Goal: Task Accomplishment & Management: Use online tool/utility

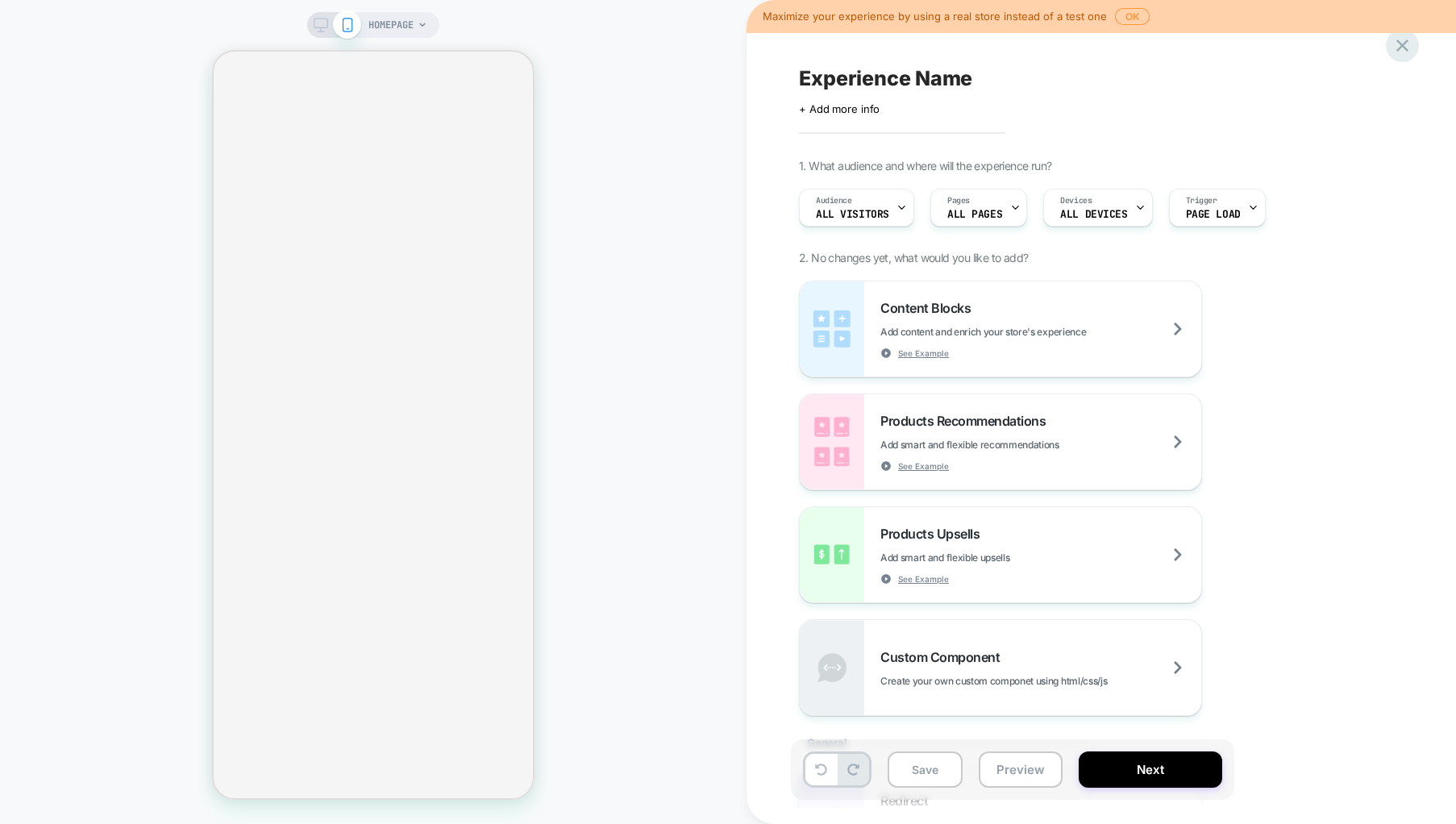
click at [1408, 53] on icon at bounding box center [1402, 46] width 22 height 22
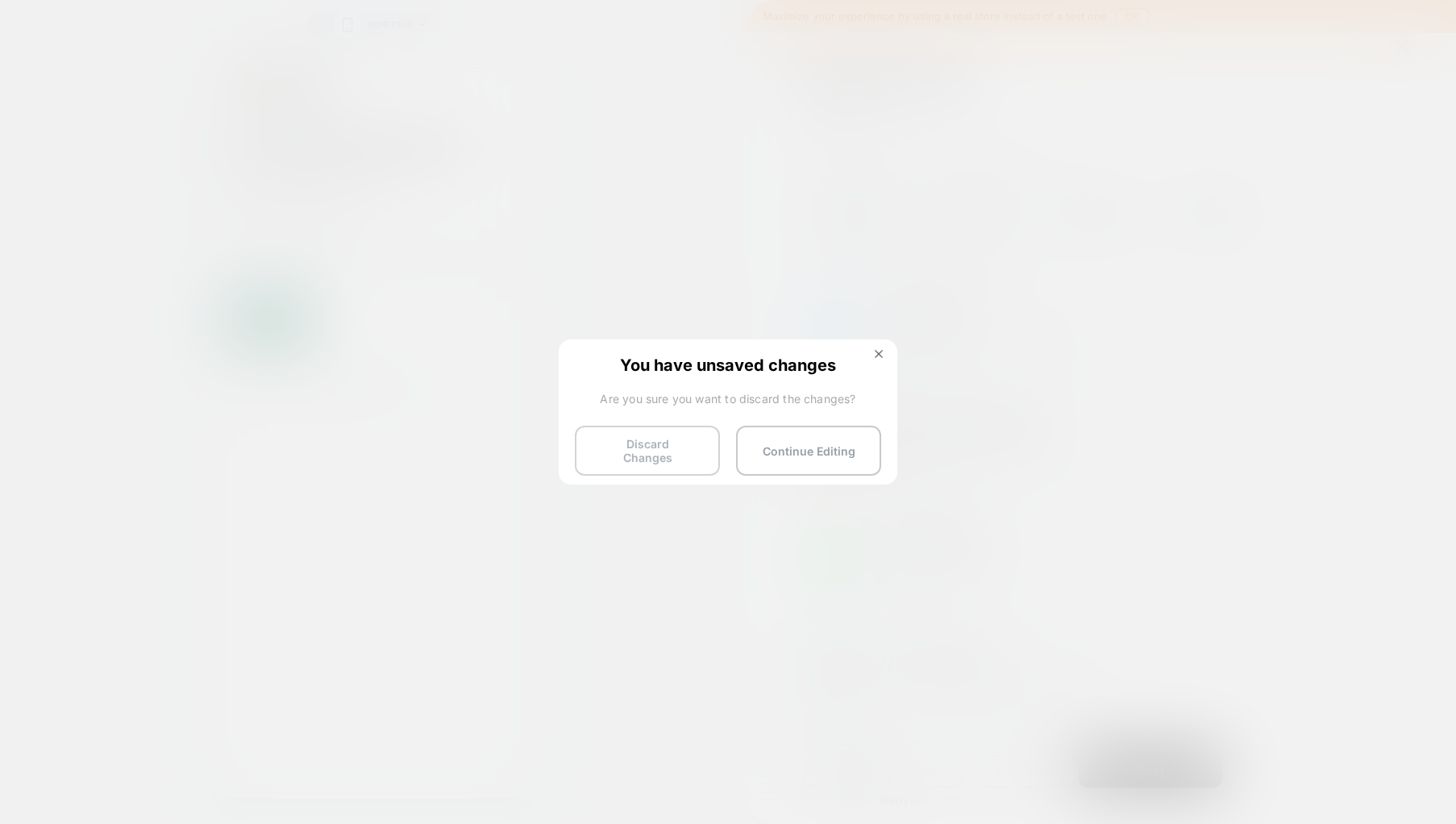
click at [656, 450] on button "Discard Changes" at bounding box center [647, 450] width 145 height 50
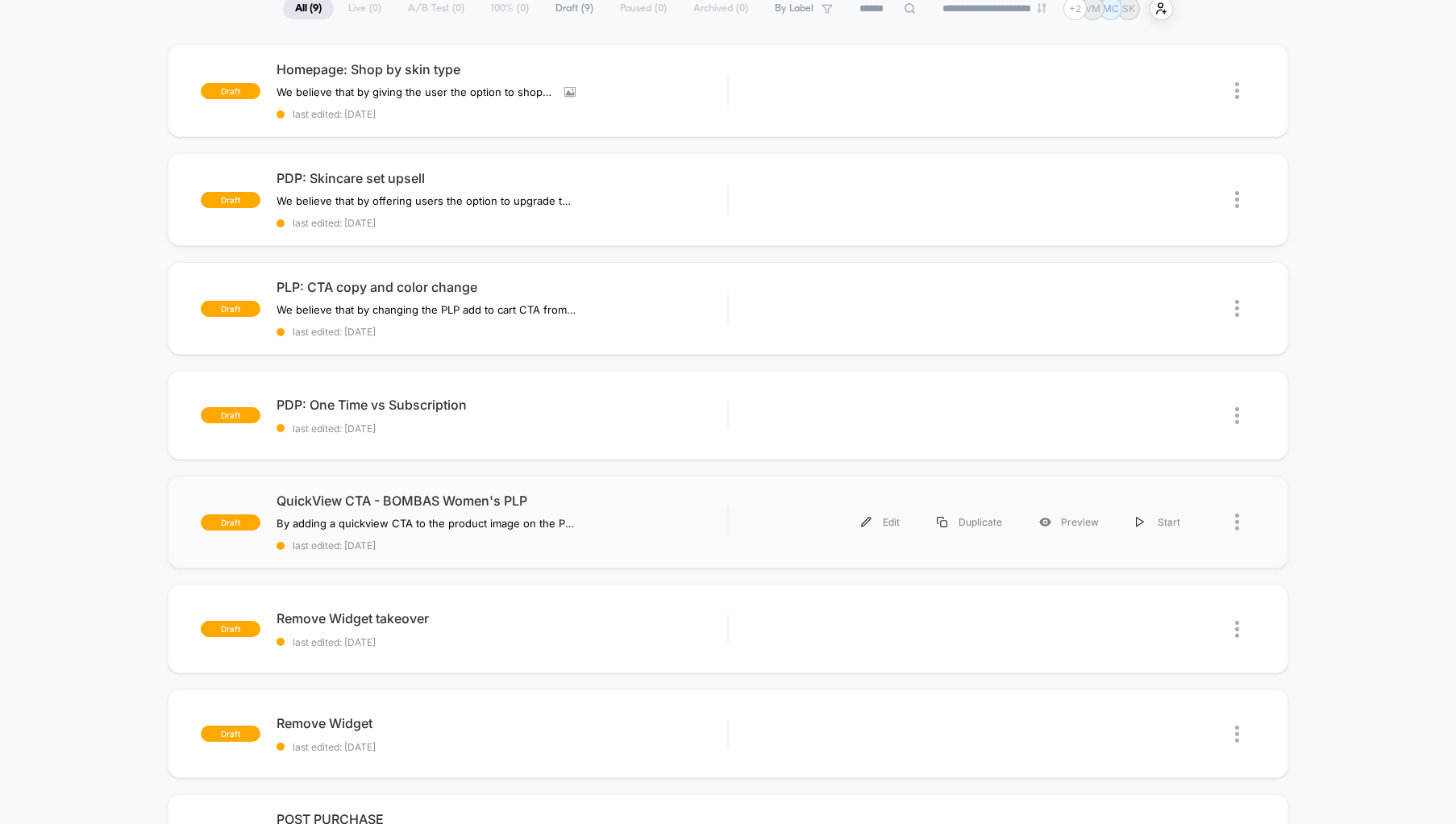
scroll to position [121, 0]
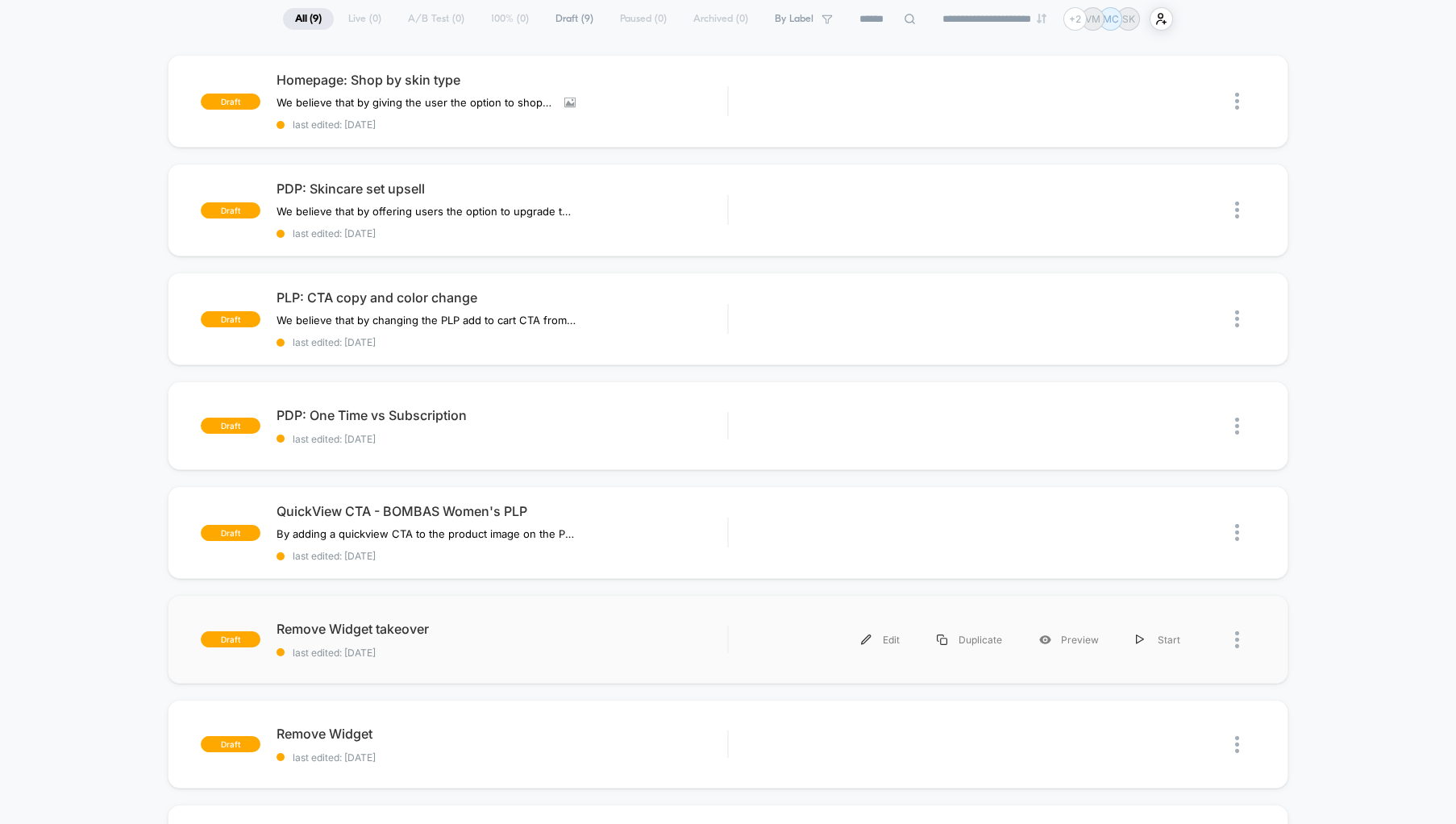
click at [664, 599] on div "draft Remove Widget takeover last edited: 8/22/2025 Edit Duplicate Preview Start" at bounding box center [728, 639] width 1121 height 89
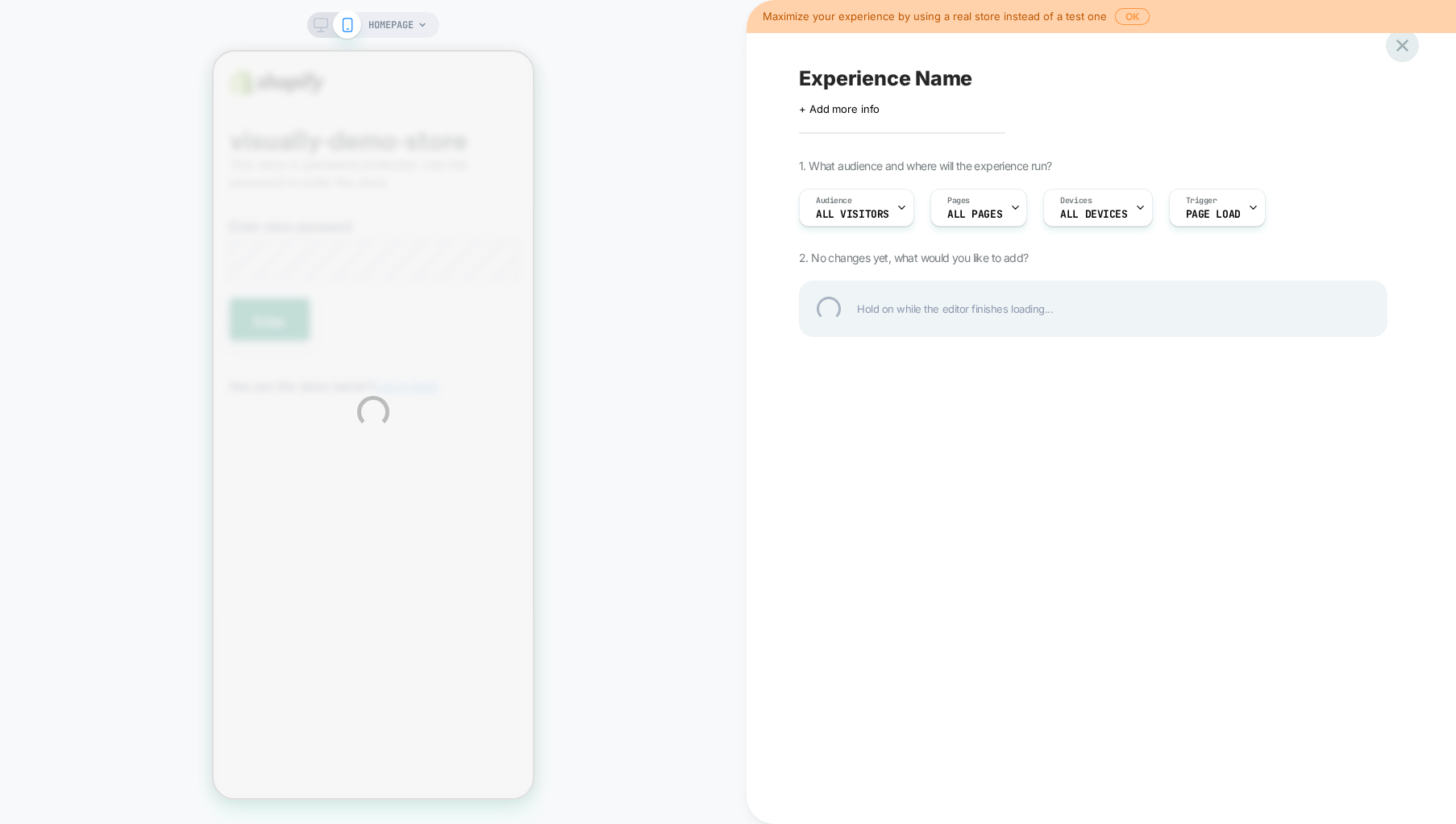
click at [1401, 45] on div at bounding box center [1402, 46] width 33 height 33
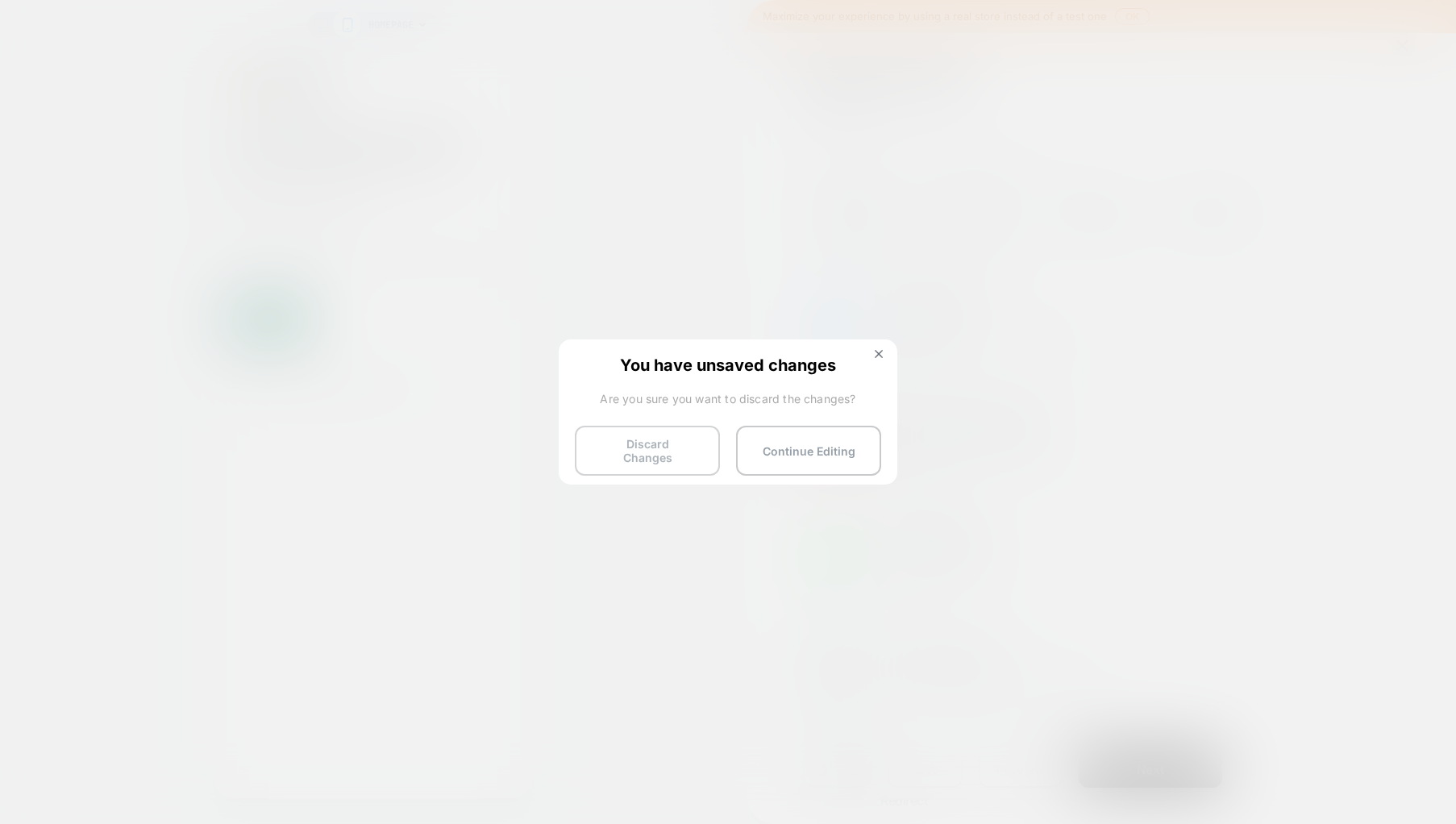
click at [678, 451] on button "Discard Changes" at bounding box center [647, 450] width 145 height 50
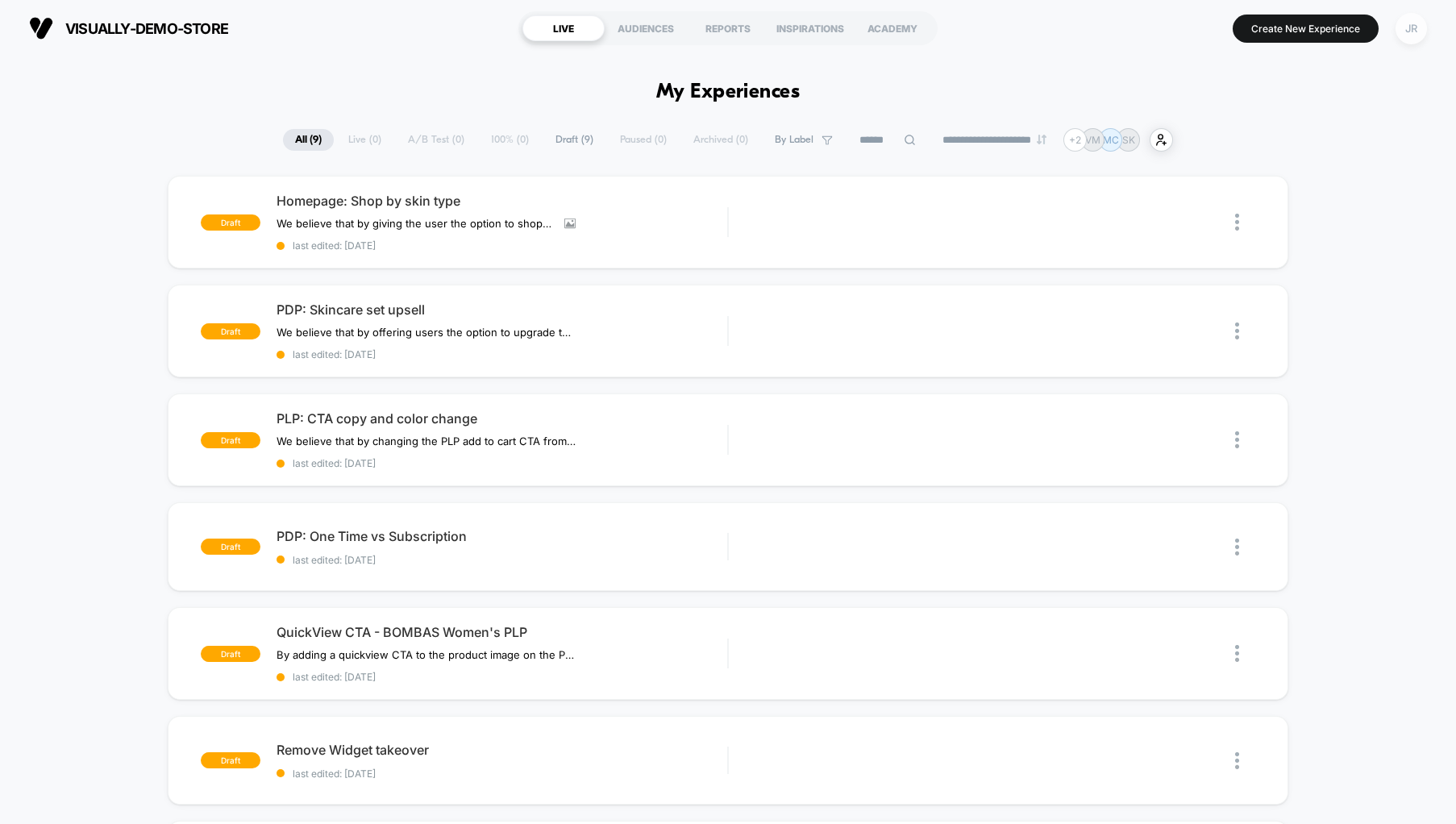
click at [1414, 30] on div "JR" at bounding box center [1410, 28] width 32 height 32
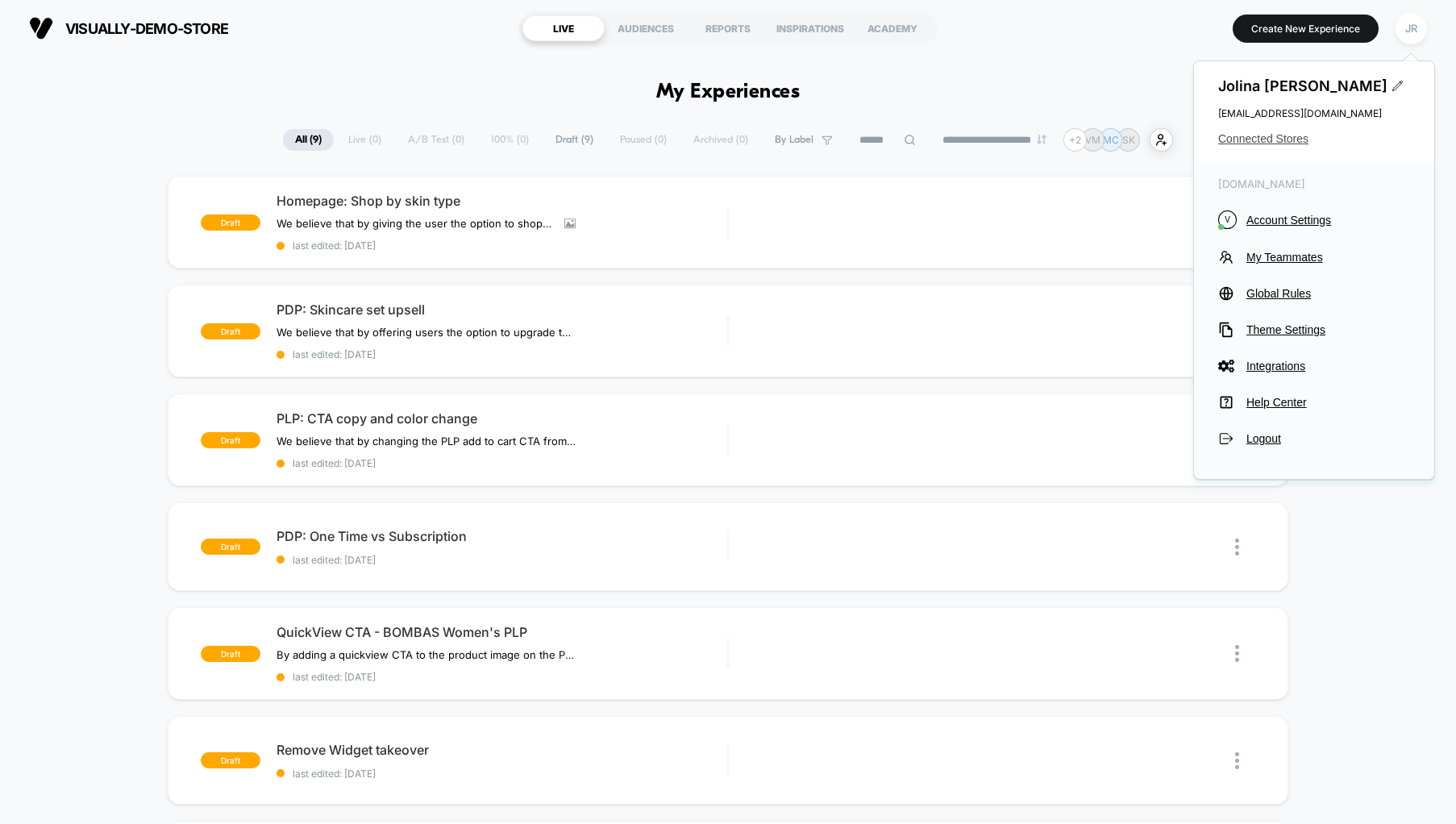
click at [1283, 138] on span "Connected Stores" at bounding box center [1314, 138] width 192 height 13
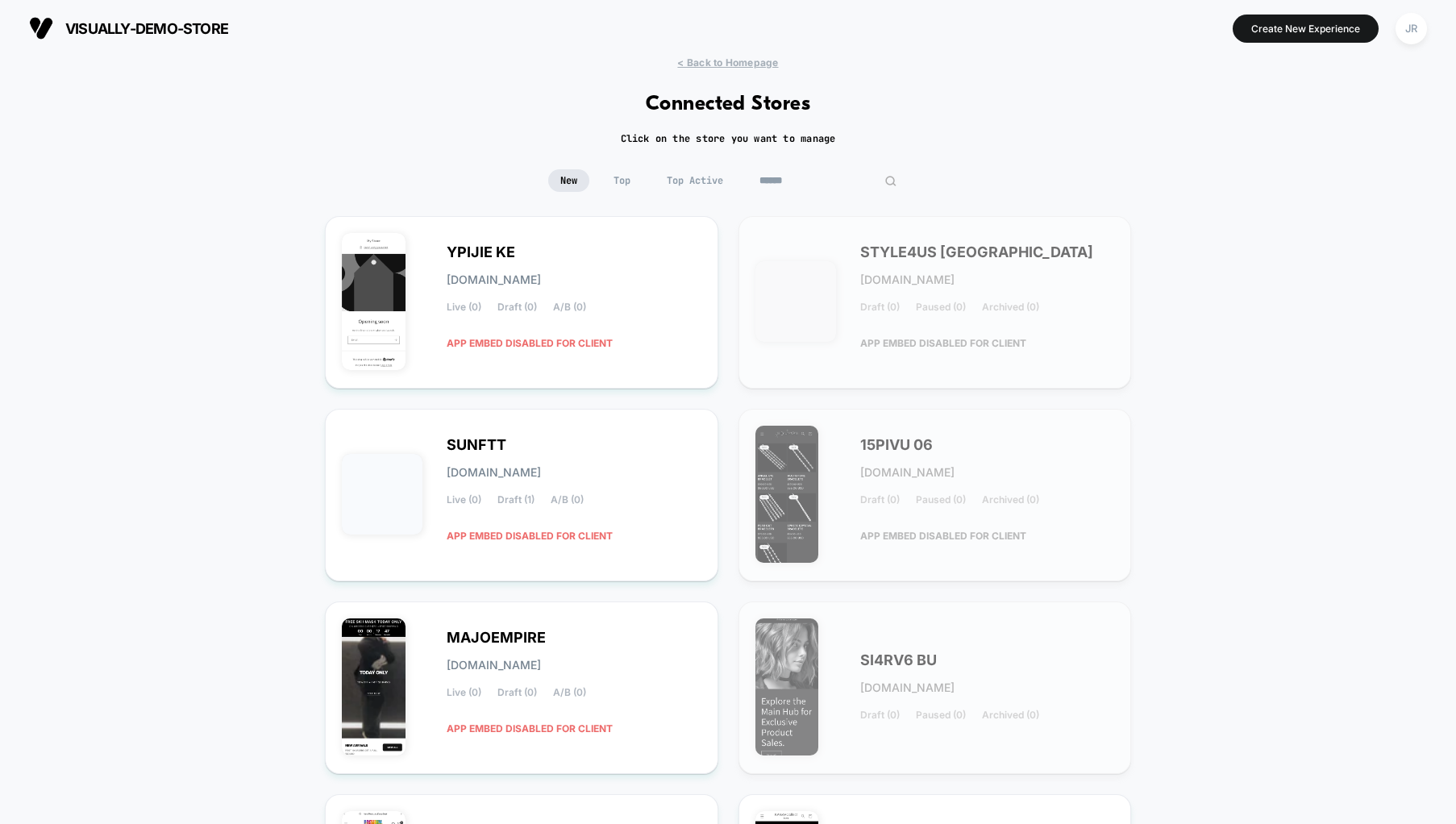
click at [809, 175] on input at bounding box center [828, 181] width 161 height 23
paste input "******"
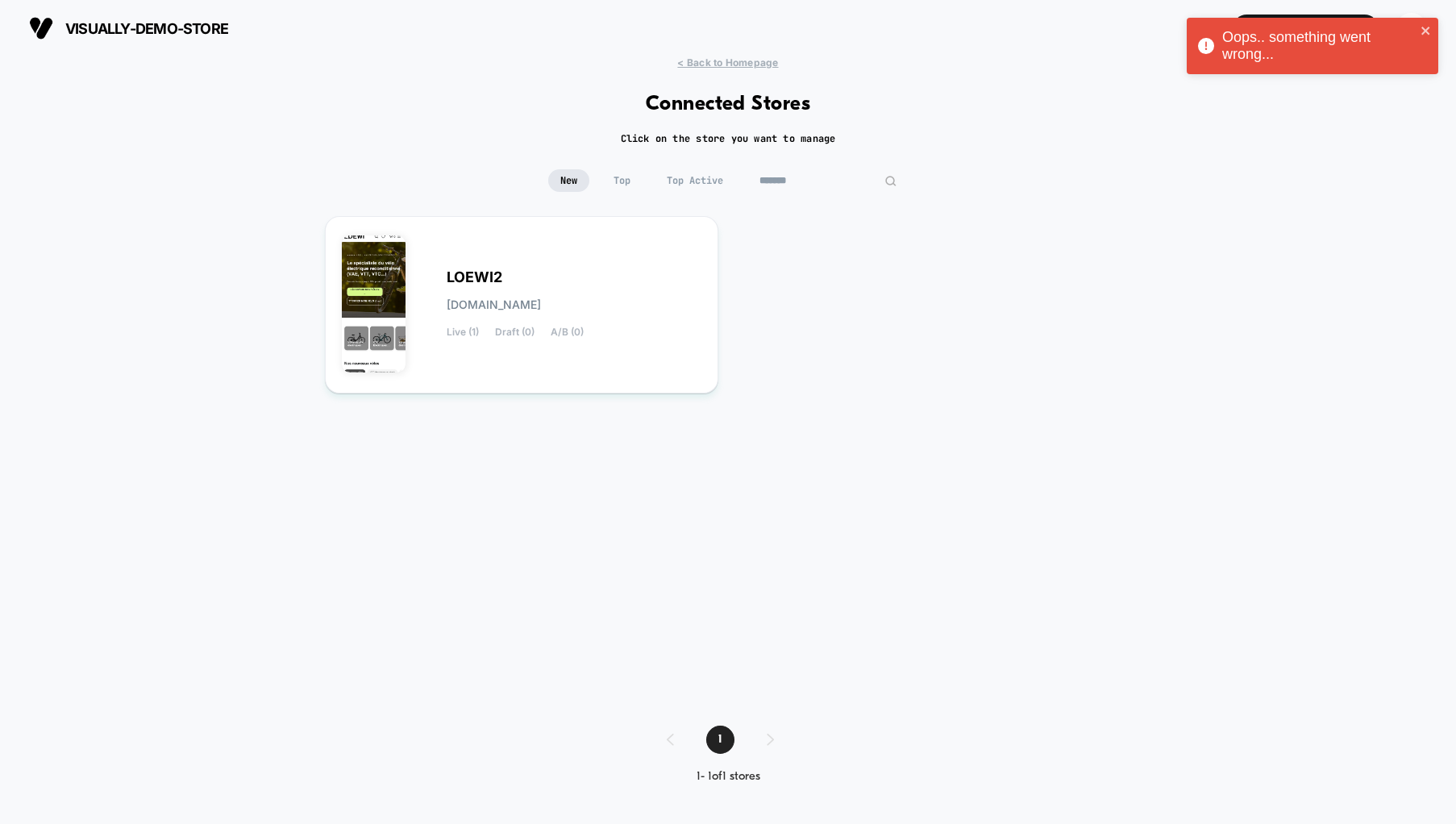
type input "******"
click at [659, 291] on div "LOEWI2 loewi2.myshopify.com Live (1) Draft (0) A/B (0)" at bounding box center [573, 305] width 255 height 66
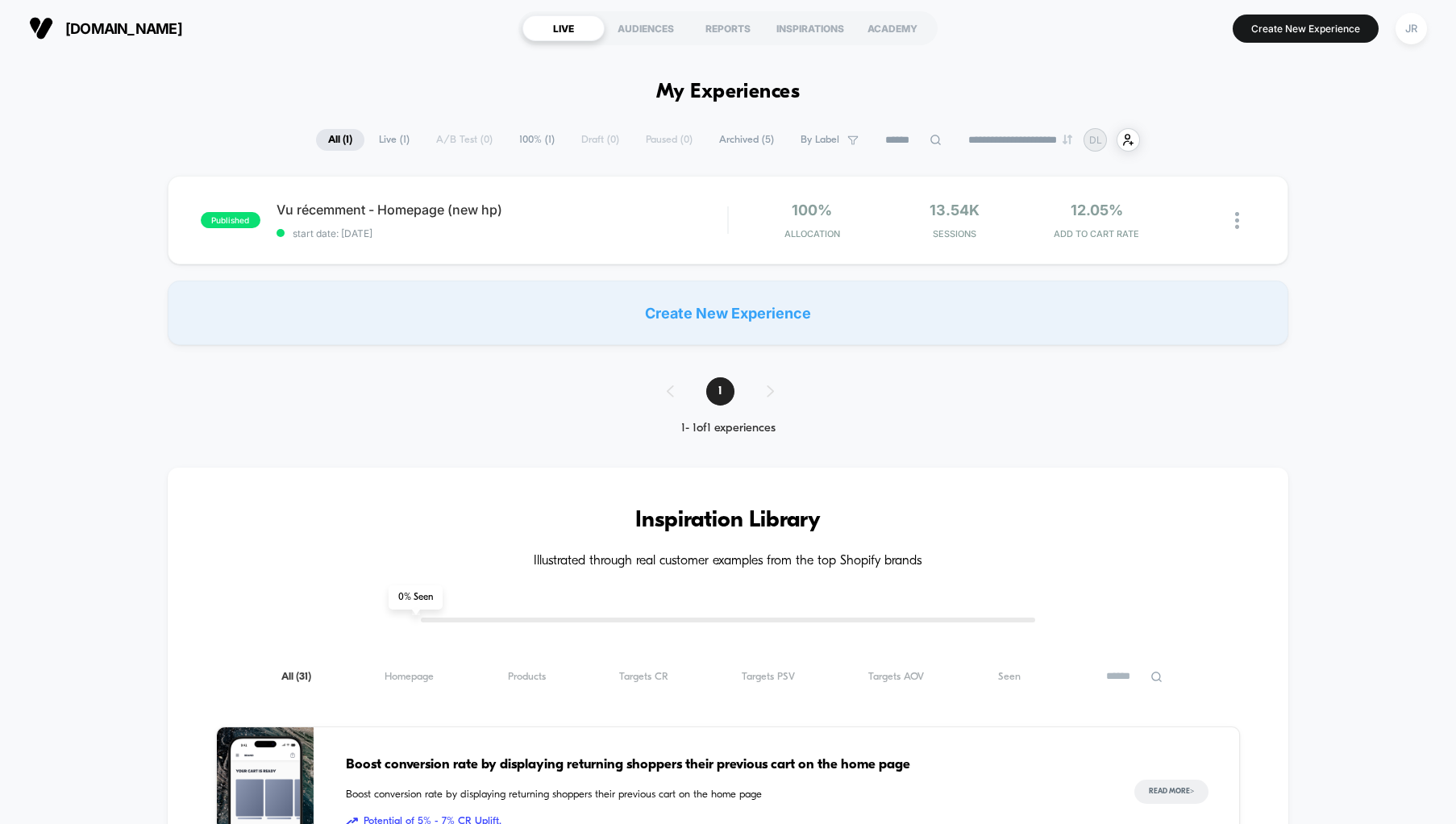
click at [742, 136] on span "Archived ( 5 )" at bounding box center [746, 139] width 79 height 22
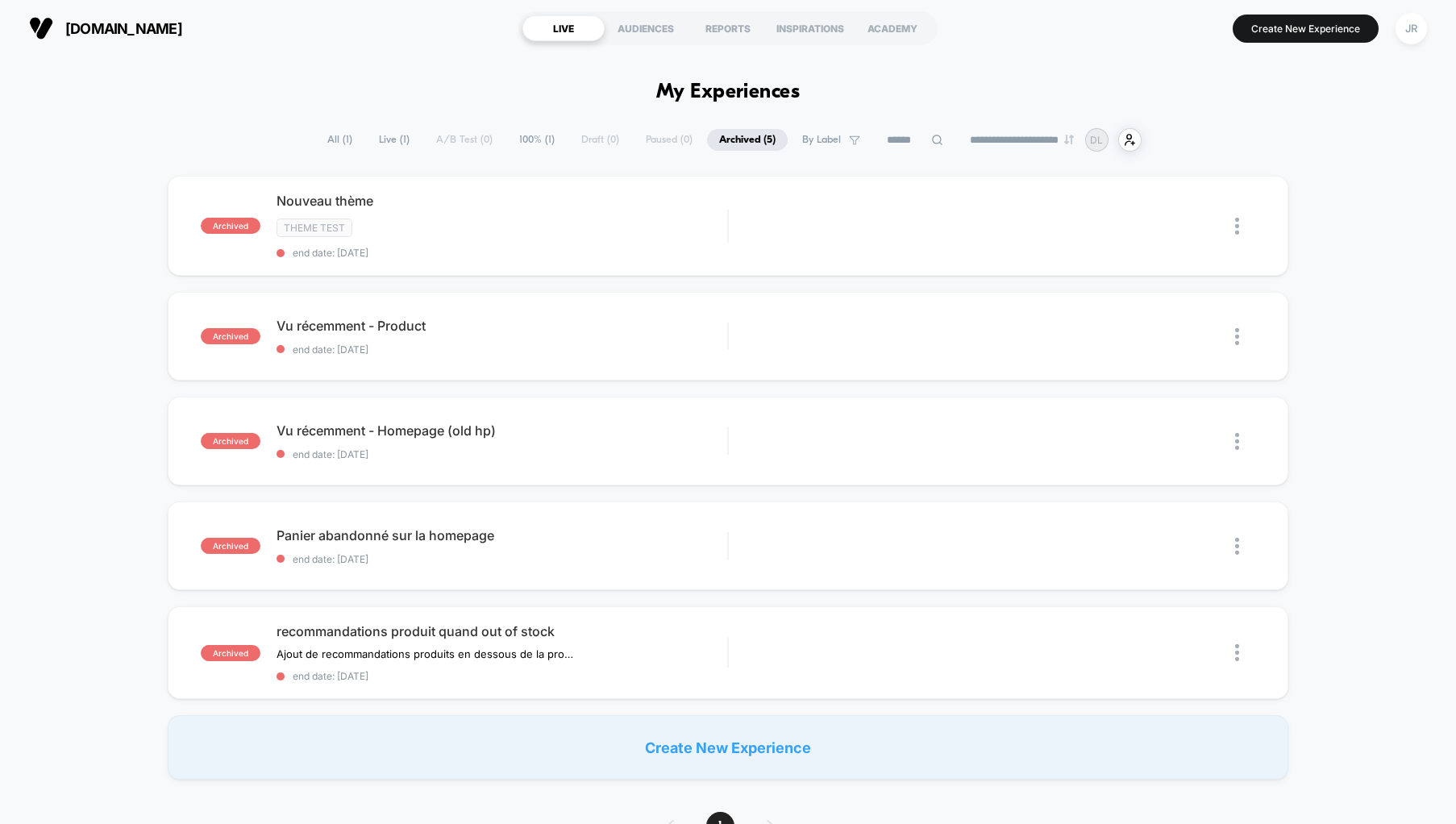
click at [340, 137] on span "All ( 1 )" at bounding box center [340, 139] width 49 height 22
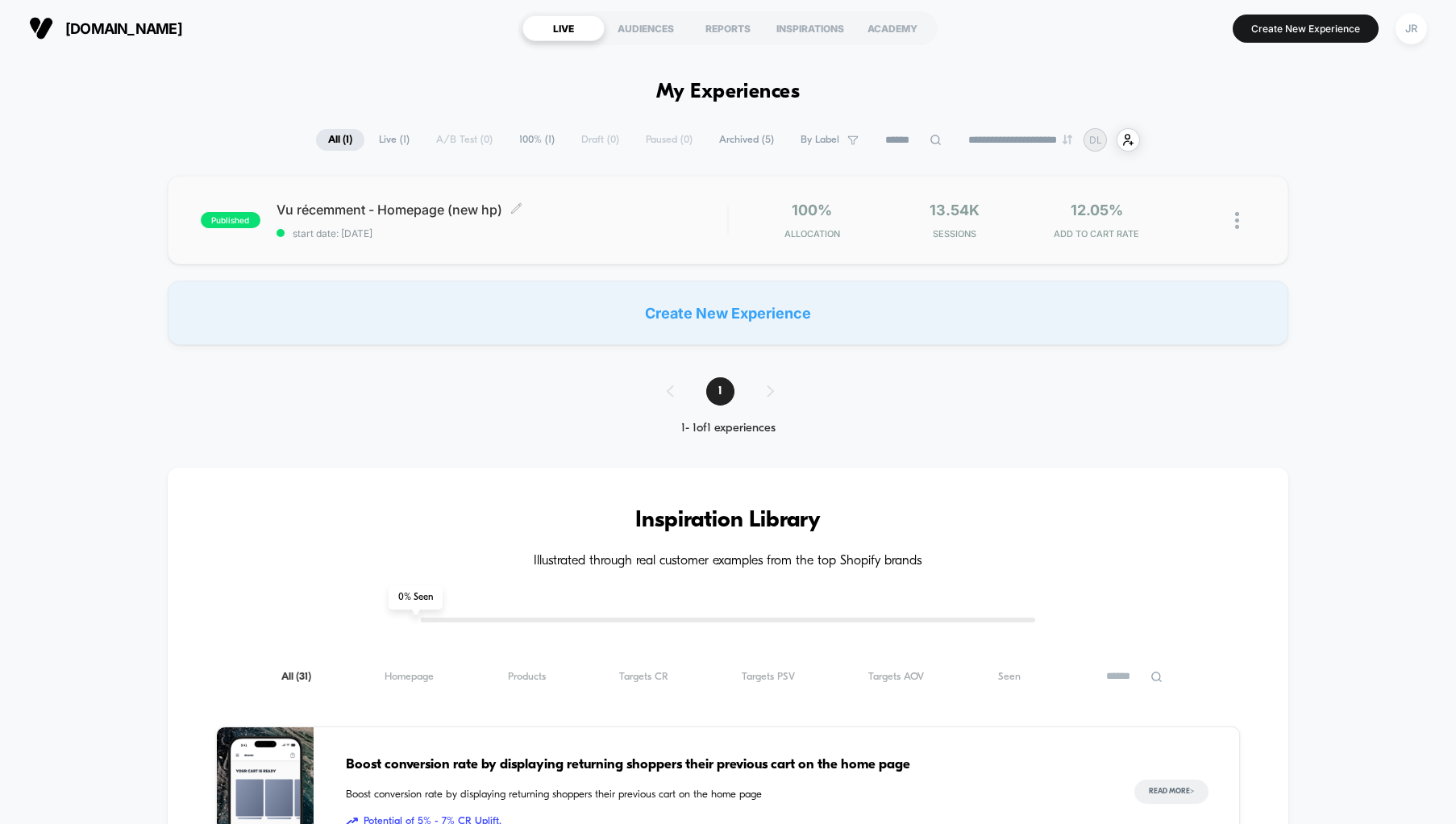
click at [558, 232] on span "start date: [DATE]" at bounding box center [502, 233] width 451 height 12
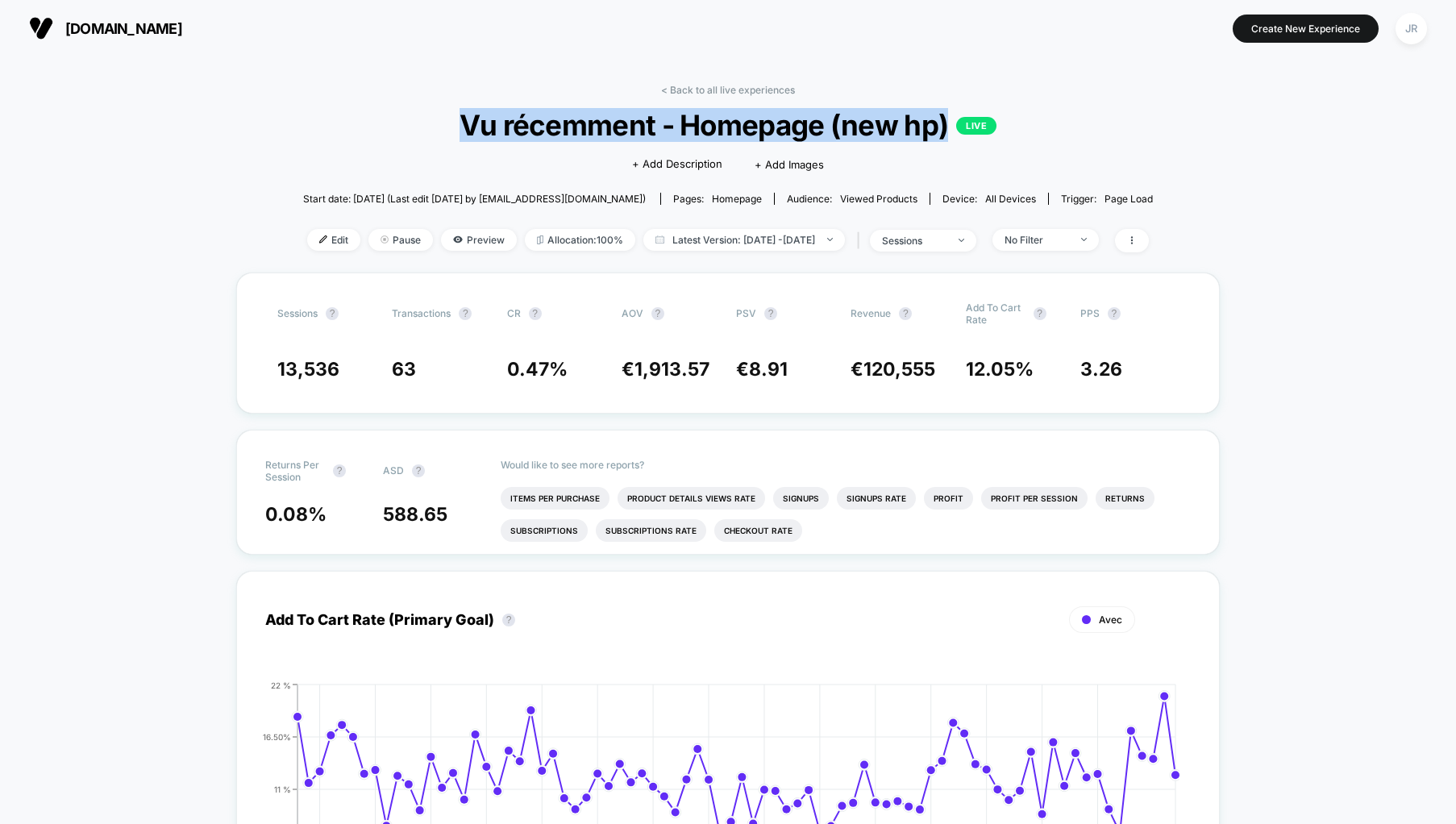
drag, startPoint x: 946, startPoint y: 125, endPoint x: 458, endPoint y: 130, distance: 488.0
click at [458, 130] on span "Vu récemment - Homepage (new hp) LIVE" at bounding box center [728, 125] width 764 height 34
copy span "Vu récemment - Homepage (new hp)"
click at [79, 21] on span "[DOMAIN_NAME]" at bounding box center [124, 28] width 117 height 17
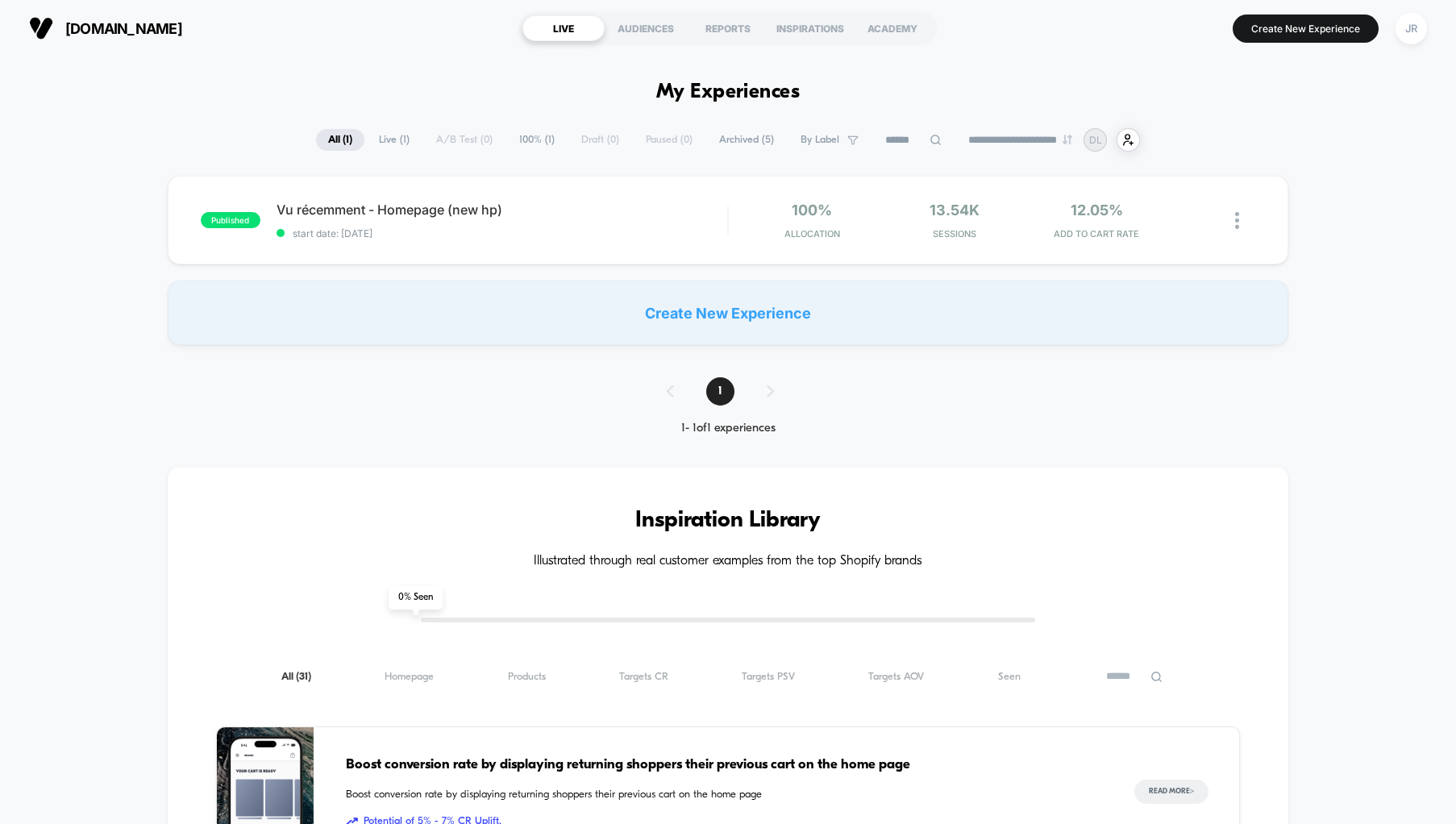
click at [742, 139] on span "Archived ( 5 )" at bounding box center [746, 139] width 79 height 22
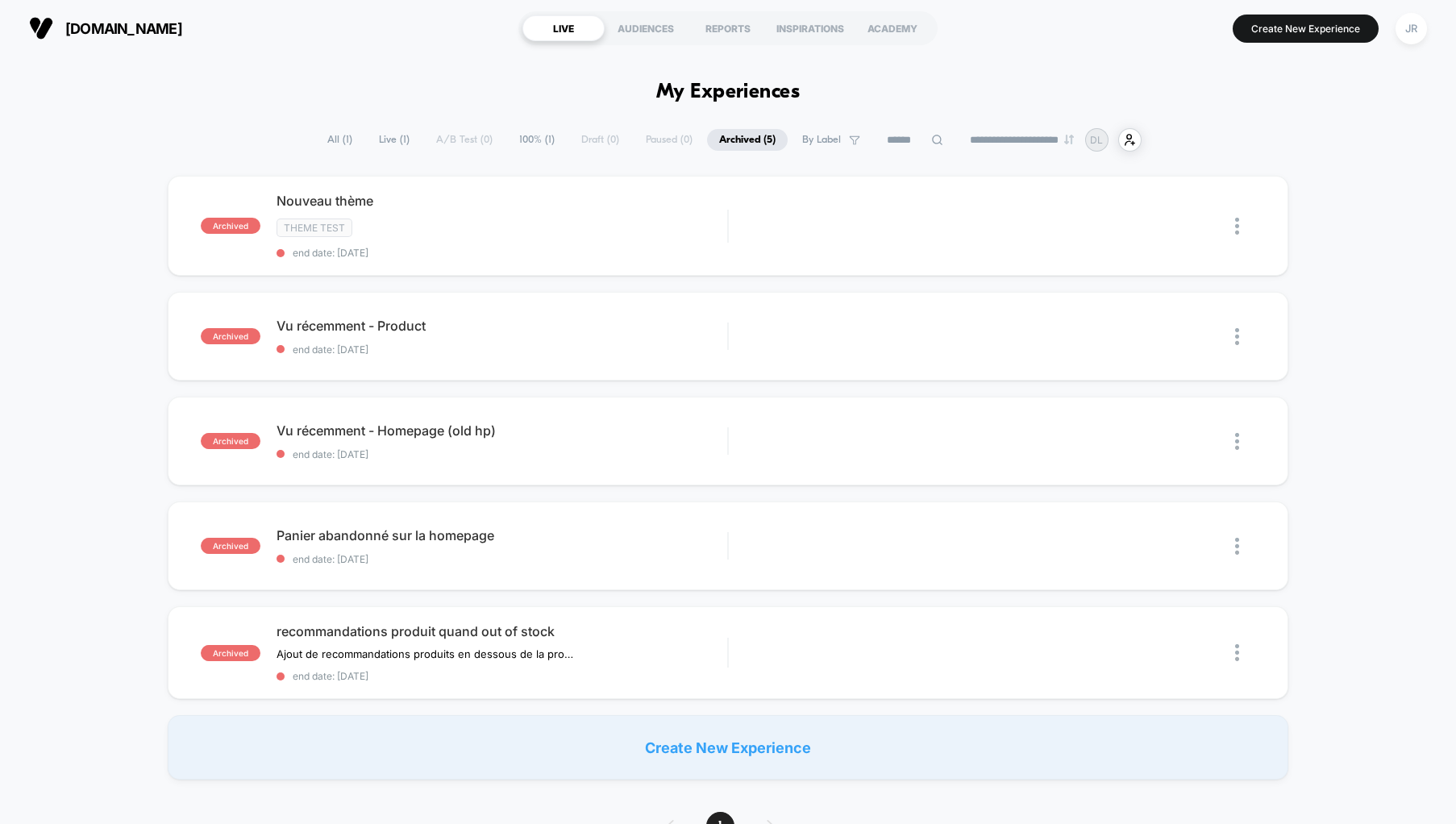
click at [379, 142] on span "Live ( 1 )" at bounding box center [393, 139] width 55 height 22
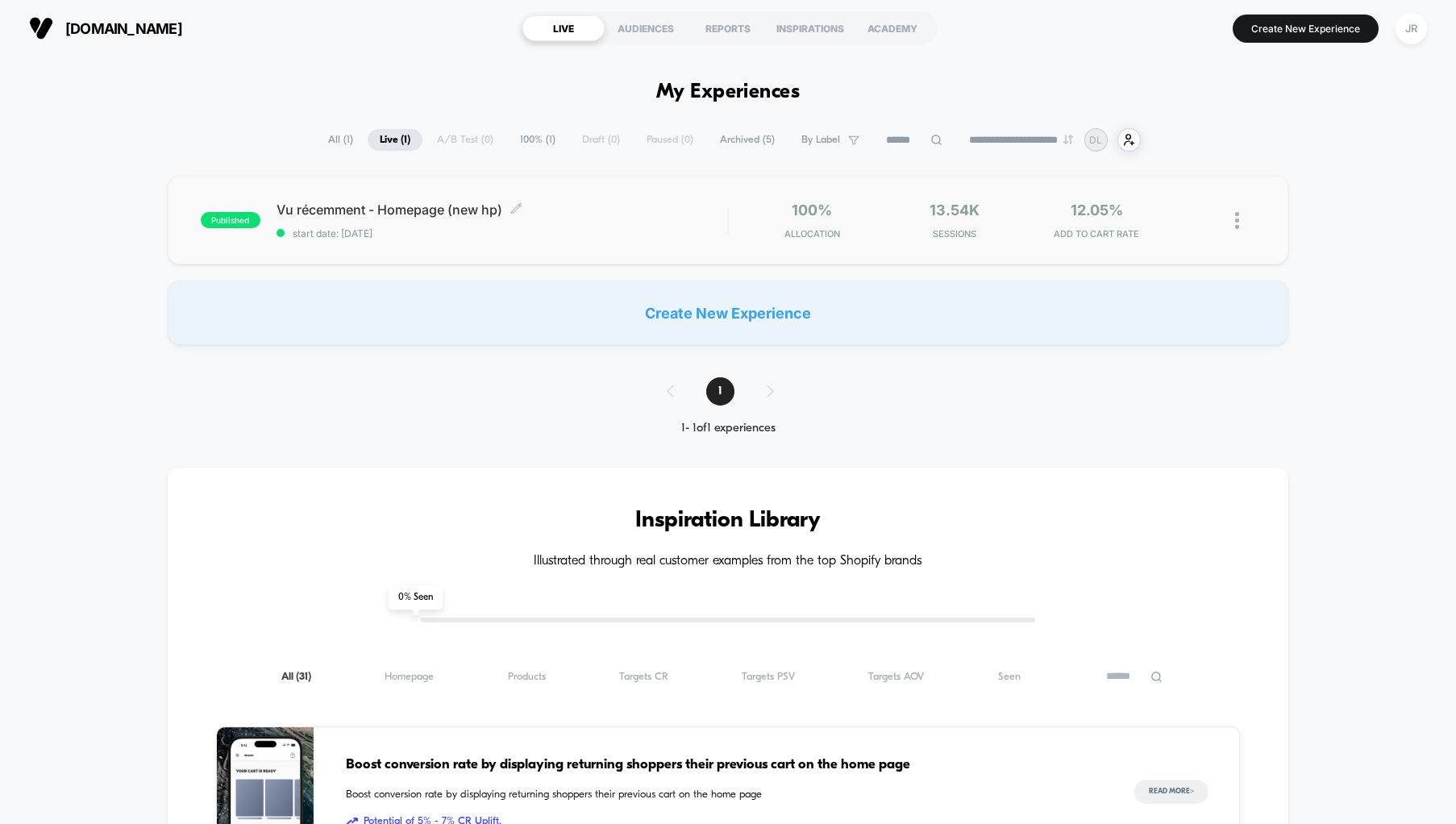
click at [599, 204] on span "Vu récemment - Homepage (new hp) Click to edit experience details" at bounding box center [502, 209] width 451 height 16
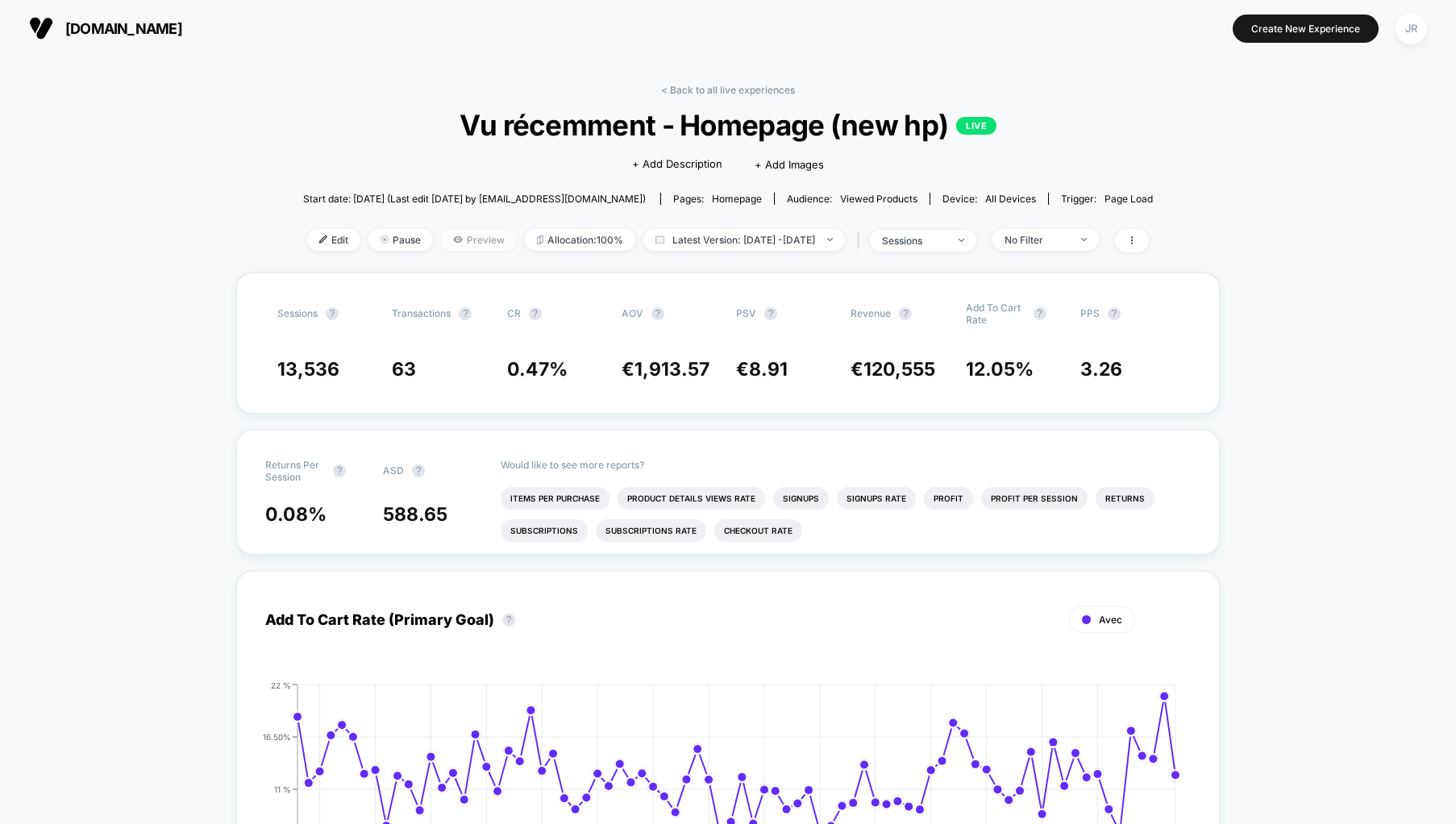
click at [445, 238] on span "Preview" at bounding box center [478, 239] width 76 height 22
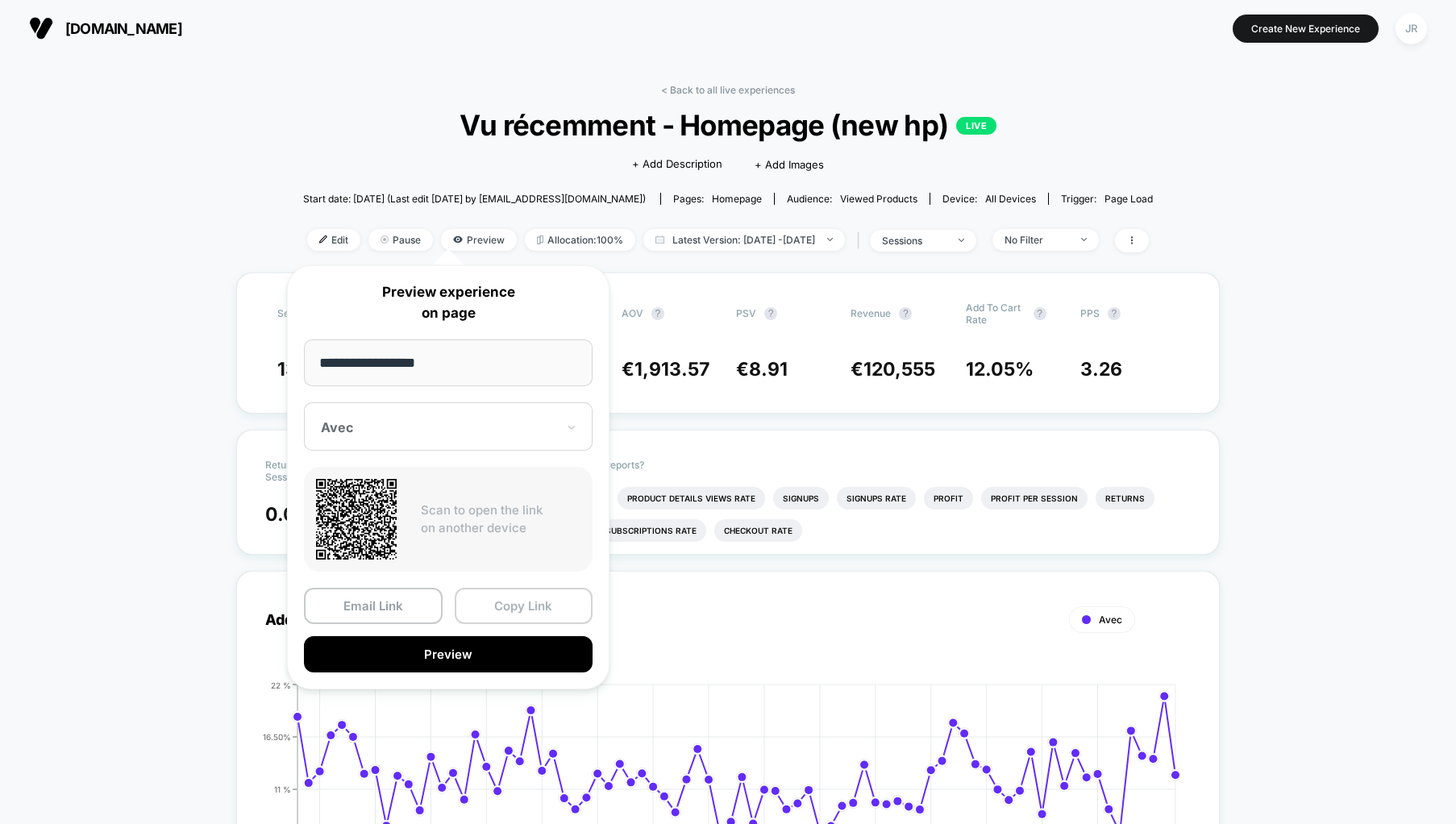
click at [528, 594] on button "Copy Link" at bounding box center [524, 606] width 138 height 37
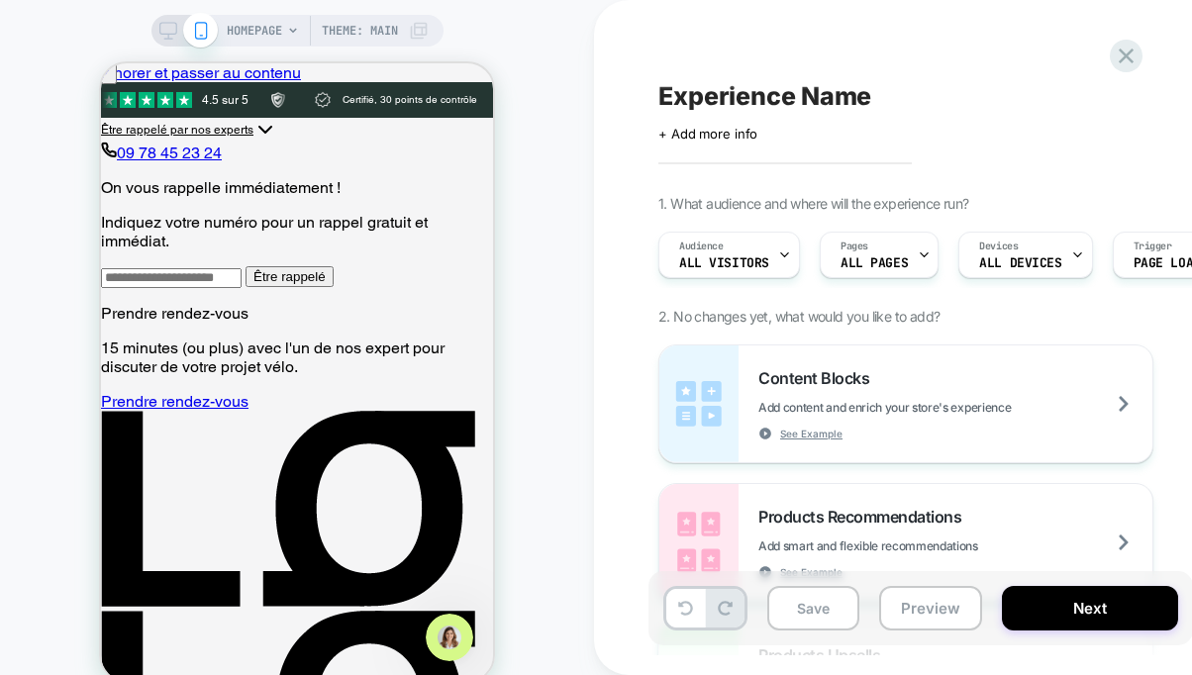
click at [170, 25] on icon at bounding box center [168, 31] width 18 height 18
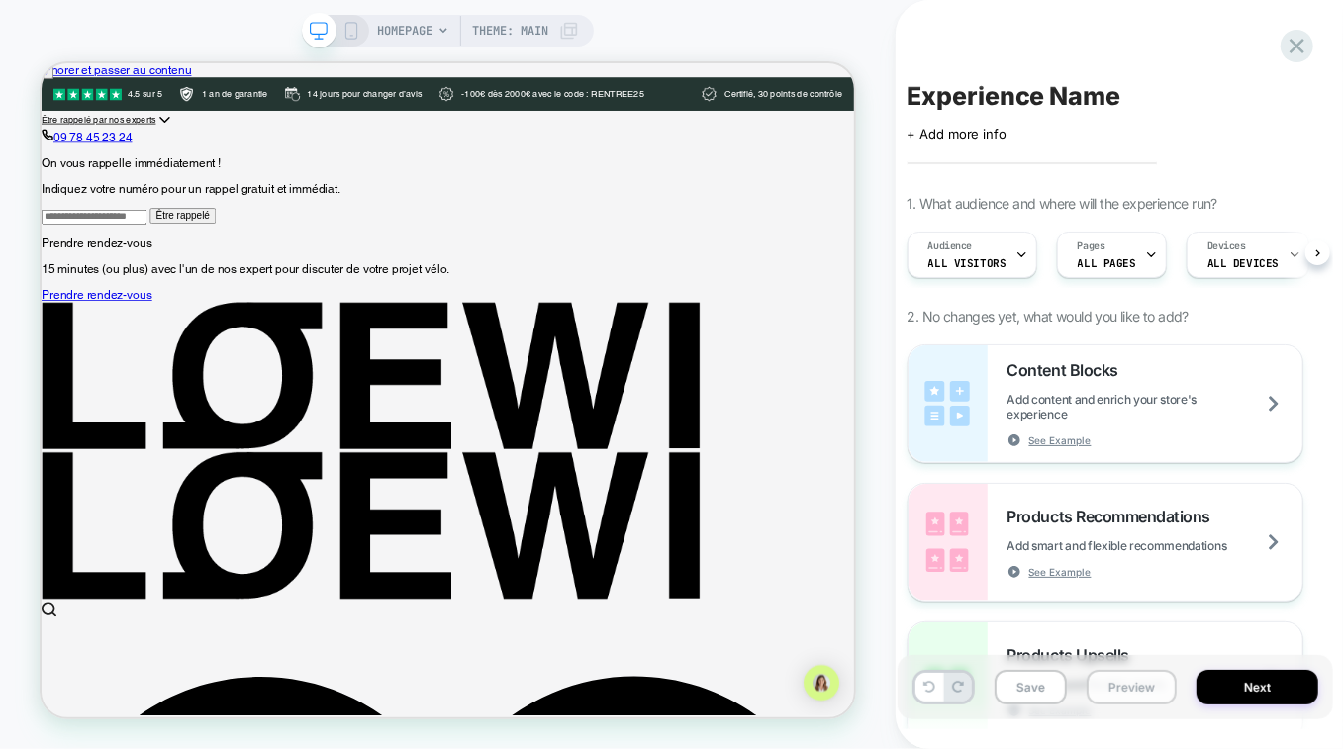
click at [1110, 674] on button "Preview" at bounding box center [1132, 687] width 90 height 35
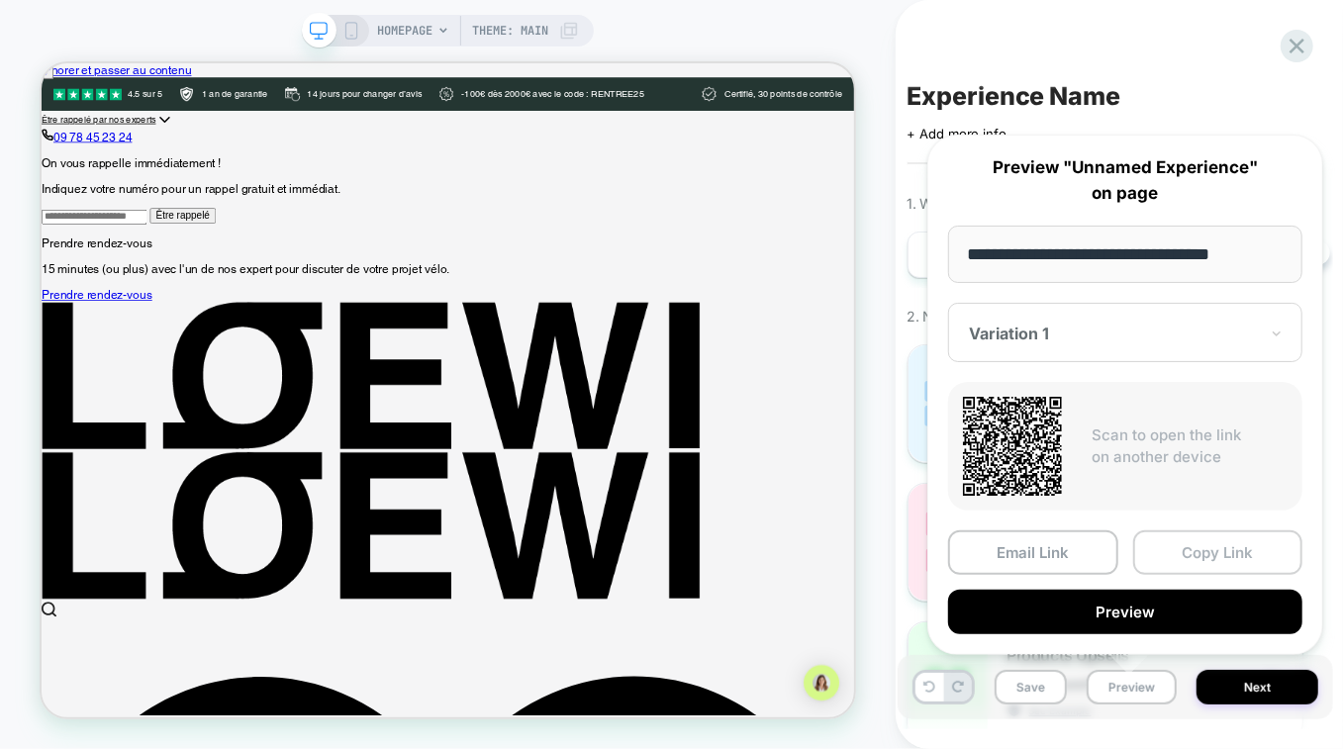
click at [1180, 541] on button "Copy Link" at bounding box center [1218, 553] width 170 height 45
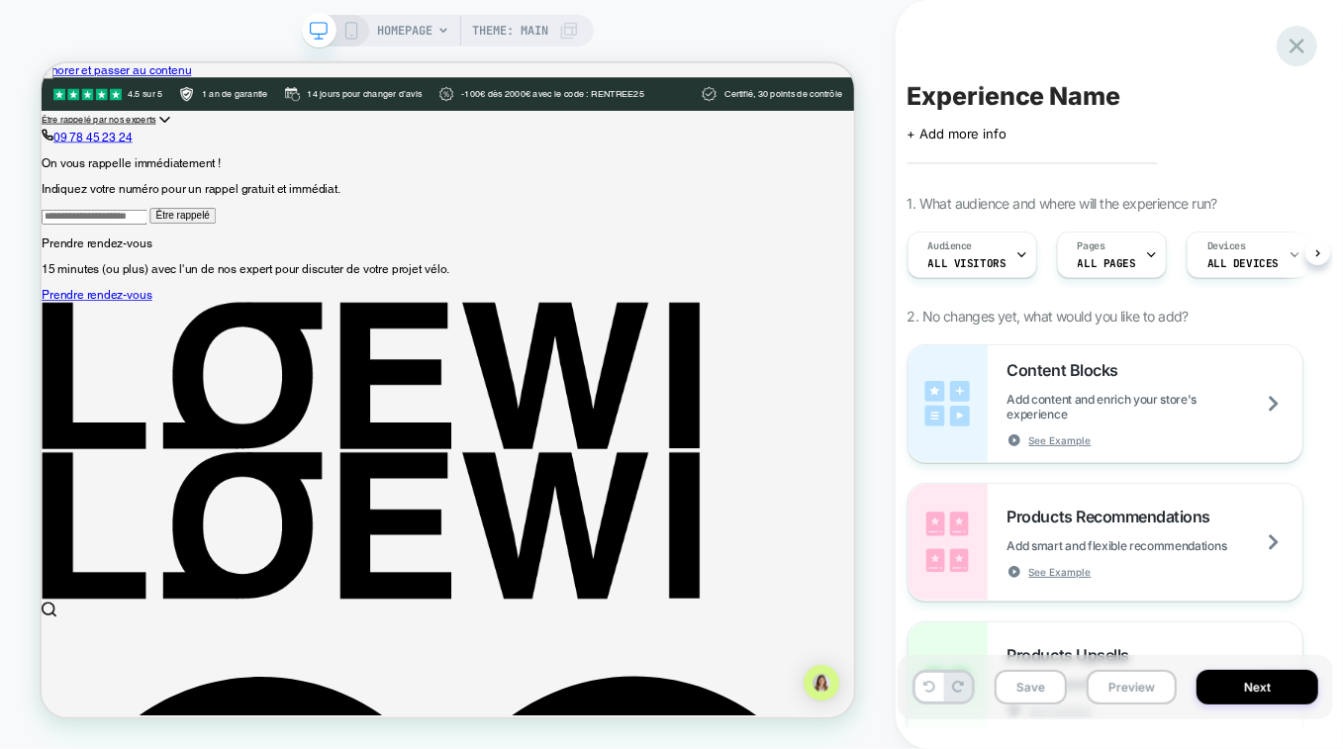
click at [1191, 39] on icon at bounding box center [1297, 46] width 27 height 27
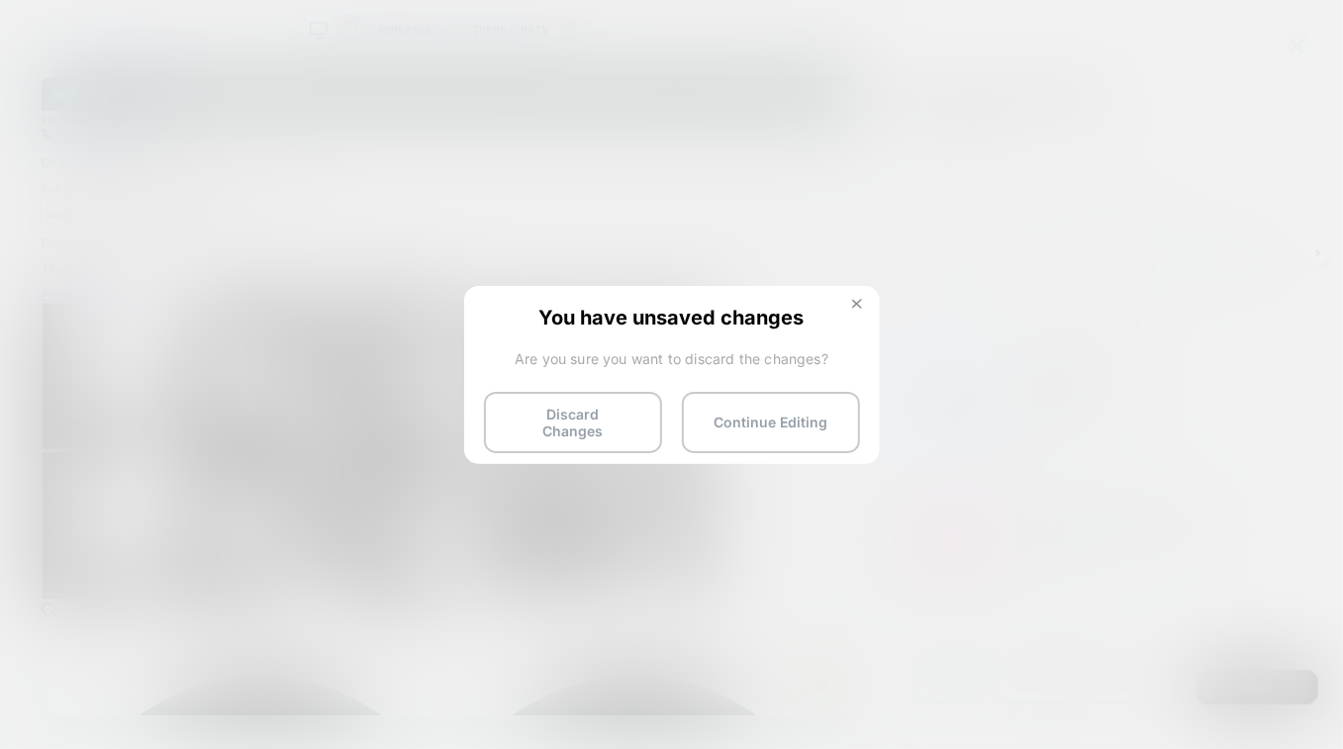
click at [856, 300] on img at bounding box center [857, 304] width 10 height 10
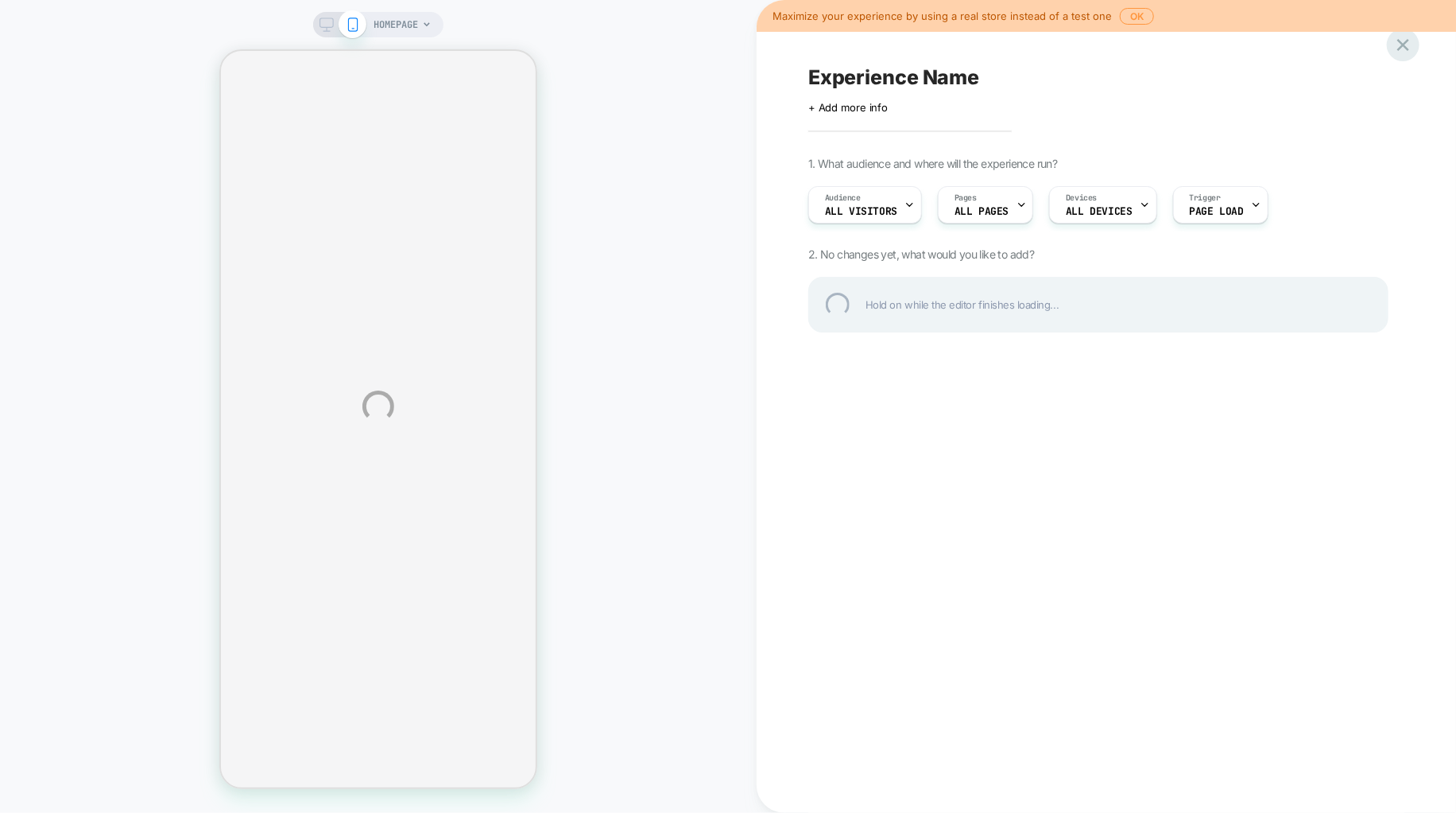
click at [1403, 45] on div at bounding box center [1403, 45] width 33 height 33
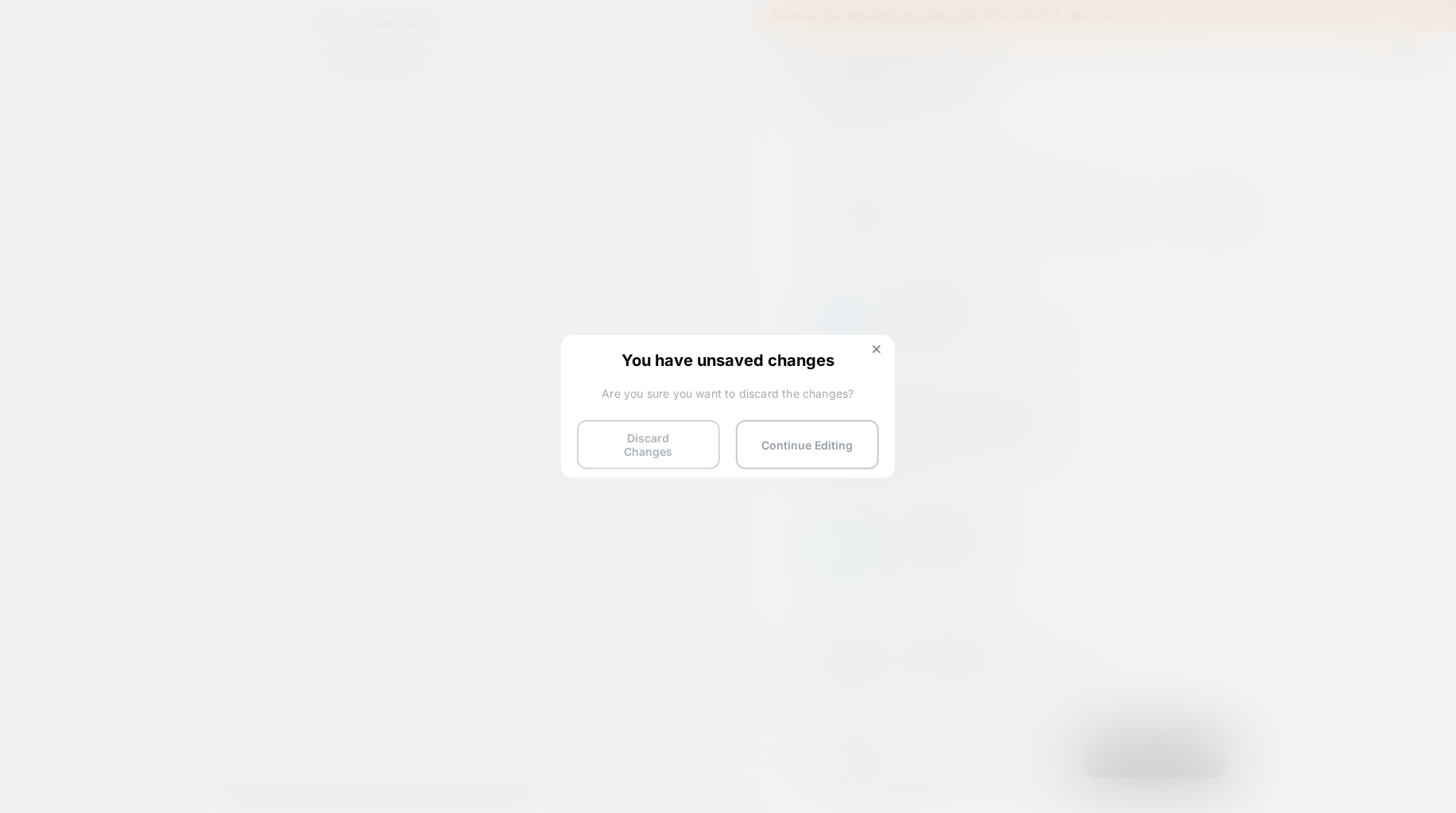
click at [678, 439] on button "Discard Changes" at bounding box center [649, 444] width 143 height 49
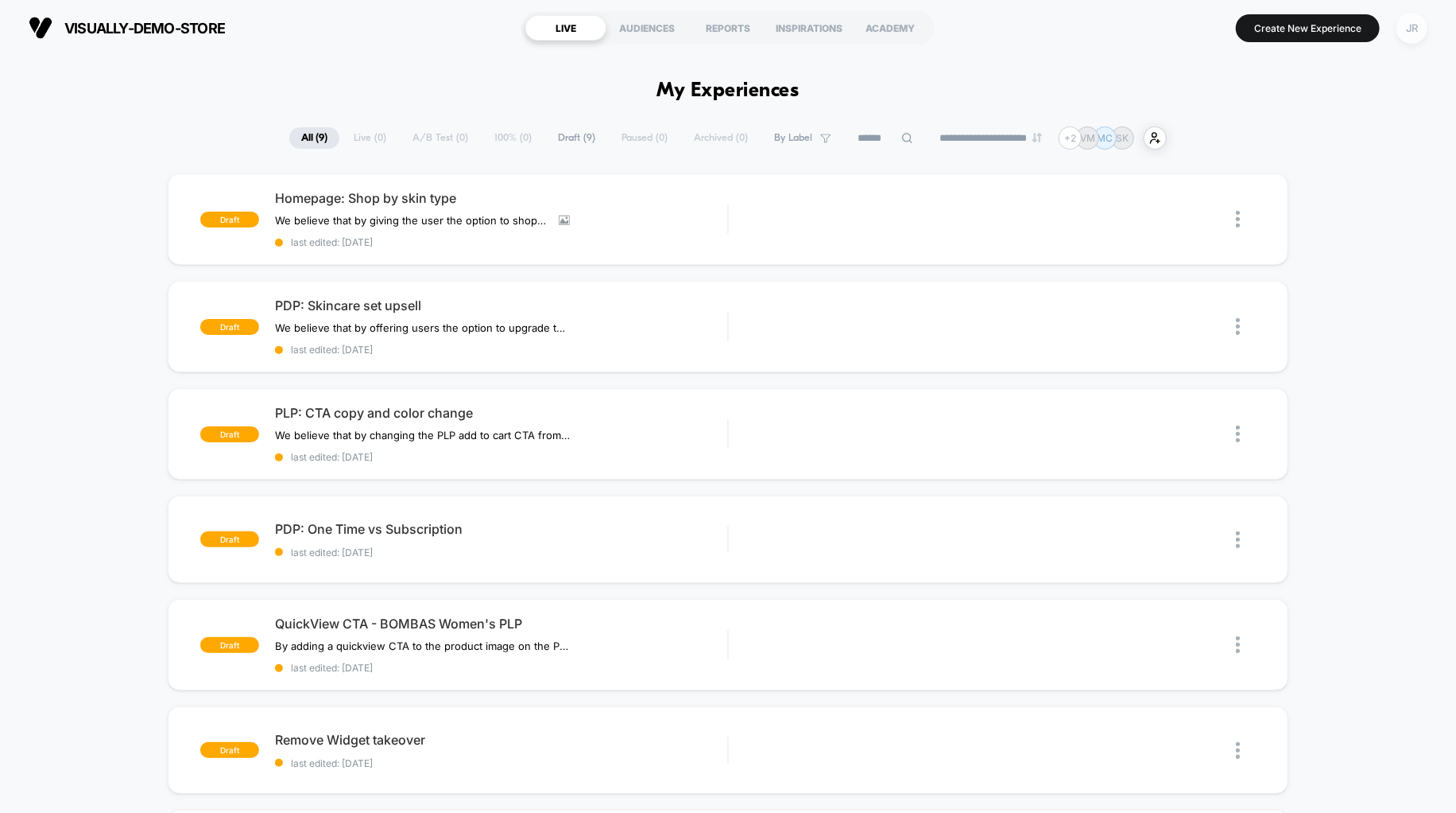
click at [1417, 40] on div "JR" at bounding box center [1412, 28] width 31 height 31
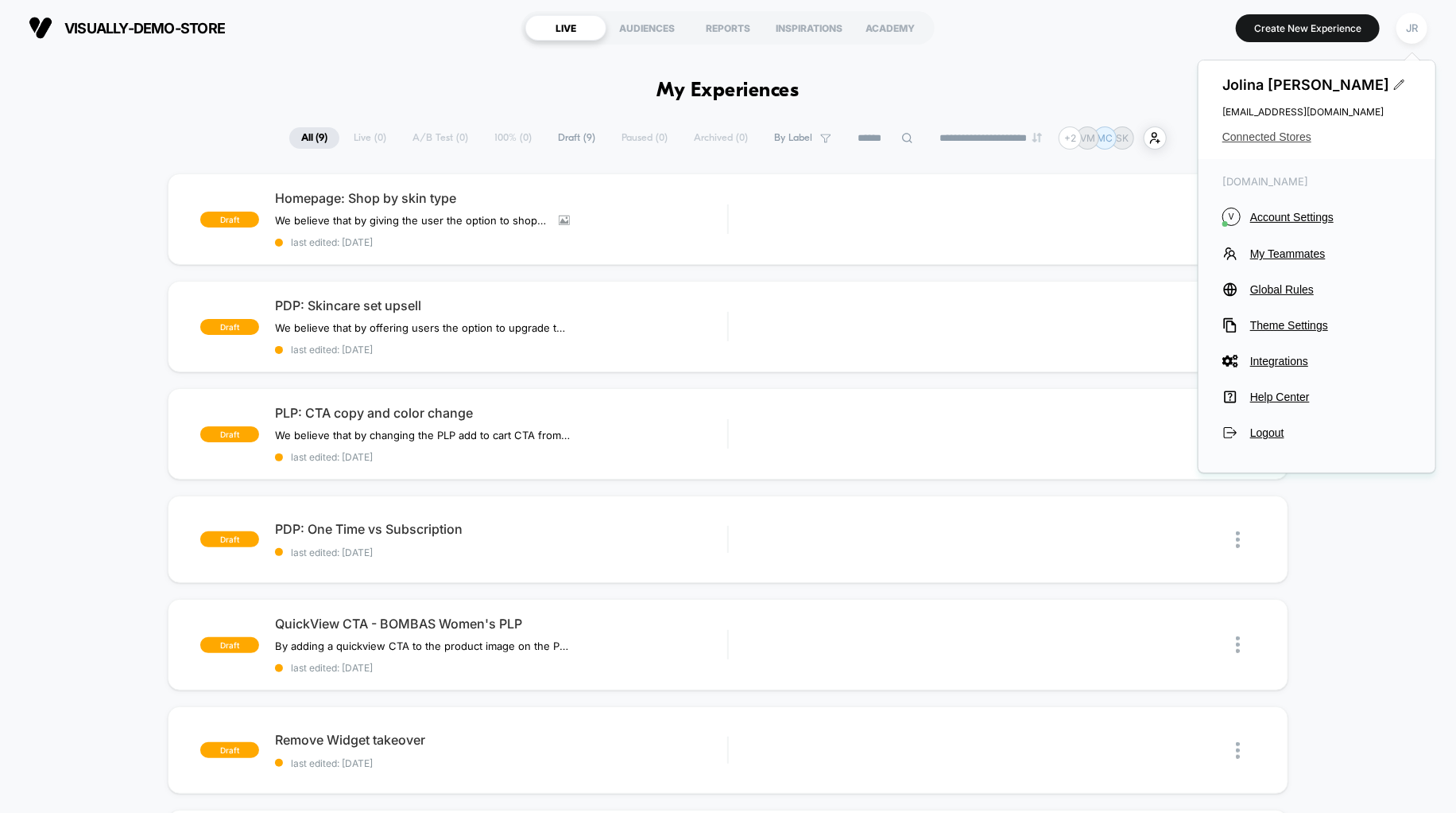
click at [1285, 137] on span "Connected Stores" at bounding box center [1317, 137] width 190 height 13
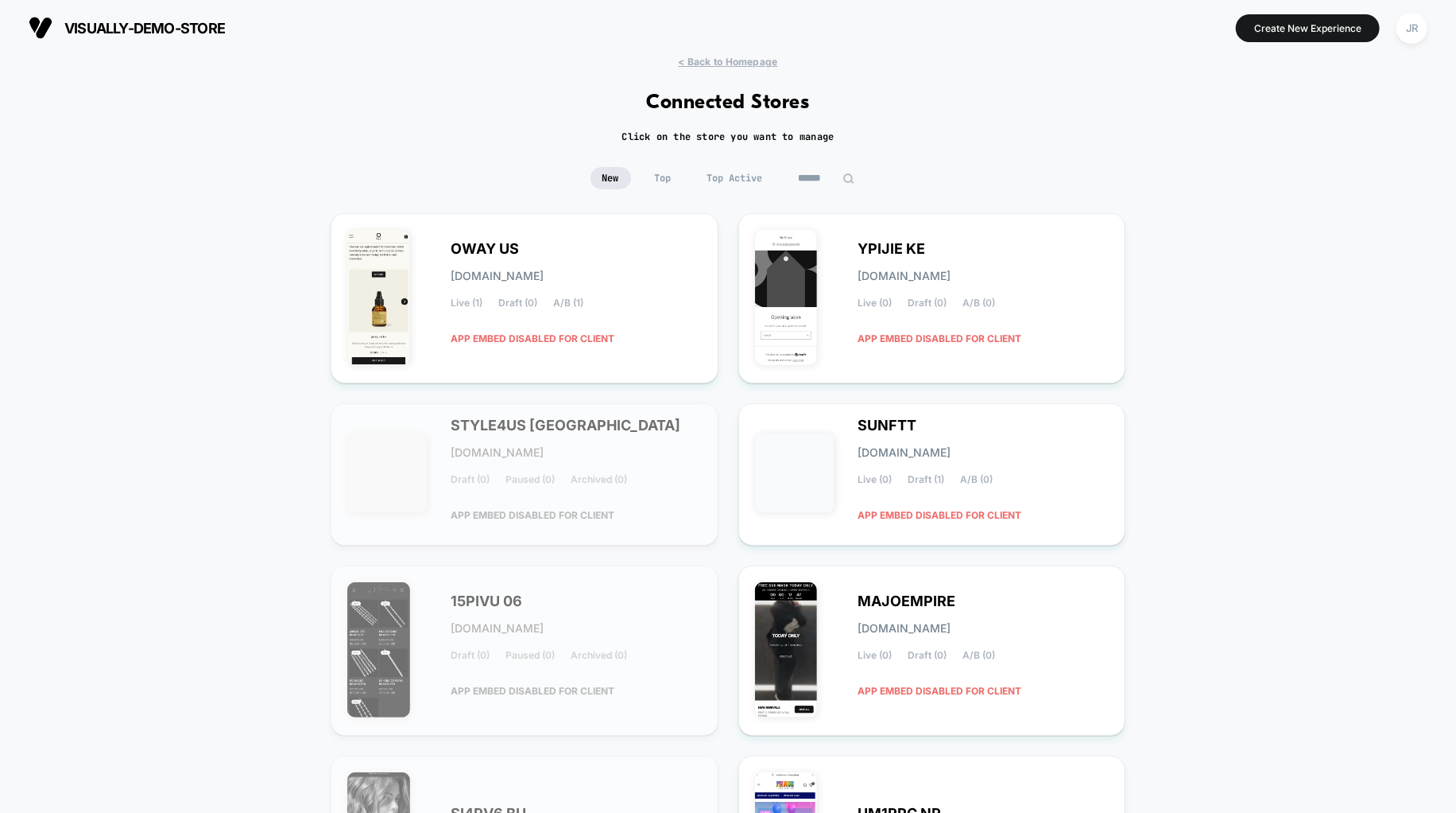
click at [800, 173] on input at bounding box center [826, 178] width 80 height 22
paste input "******"
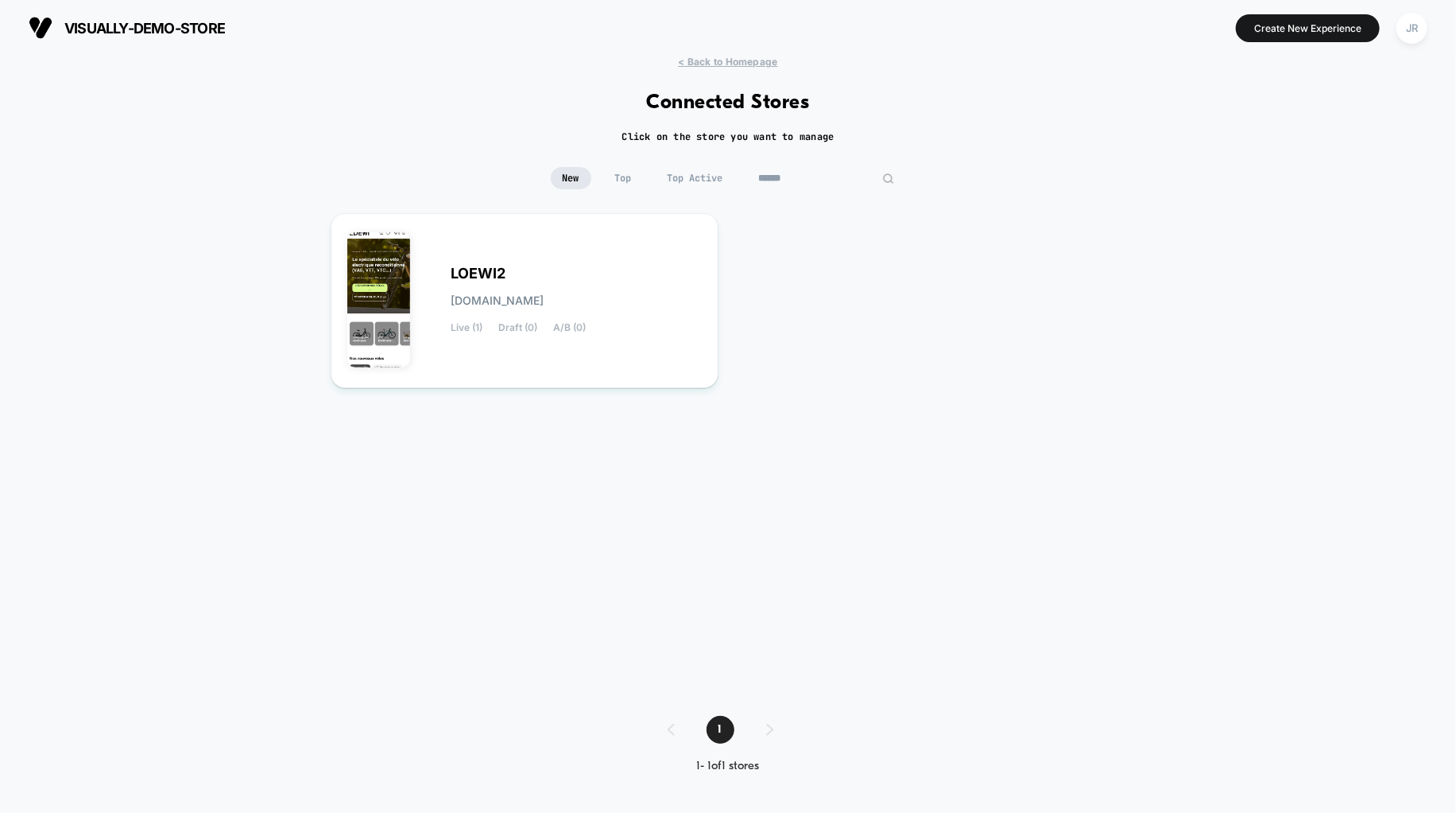
type input "******"
click at [651, 225] on div "LOEWI2 [DOMAIN_NAME] Live (1) Draft (0) A/B (0)" at bounding box center [524, 300] width 388 height 175
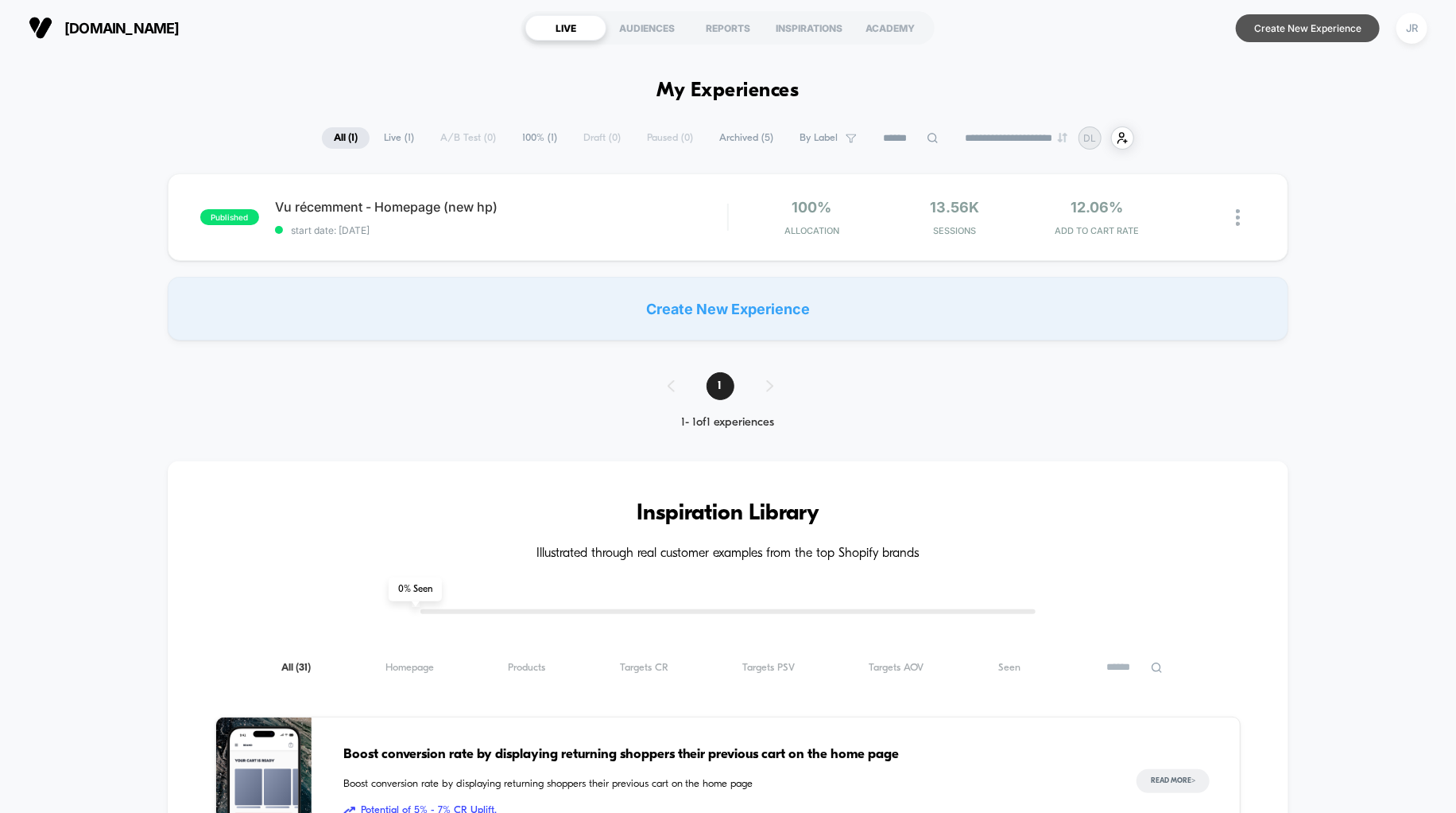
click at [1276, 31] on button "Create New Experience" at bounding box center [1307, 28] width 144 height 28
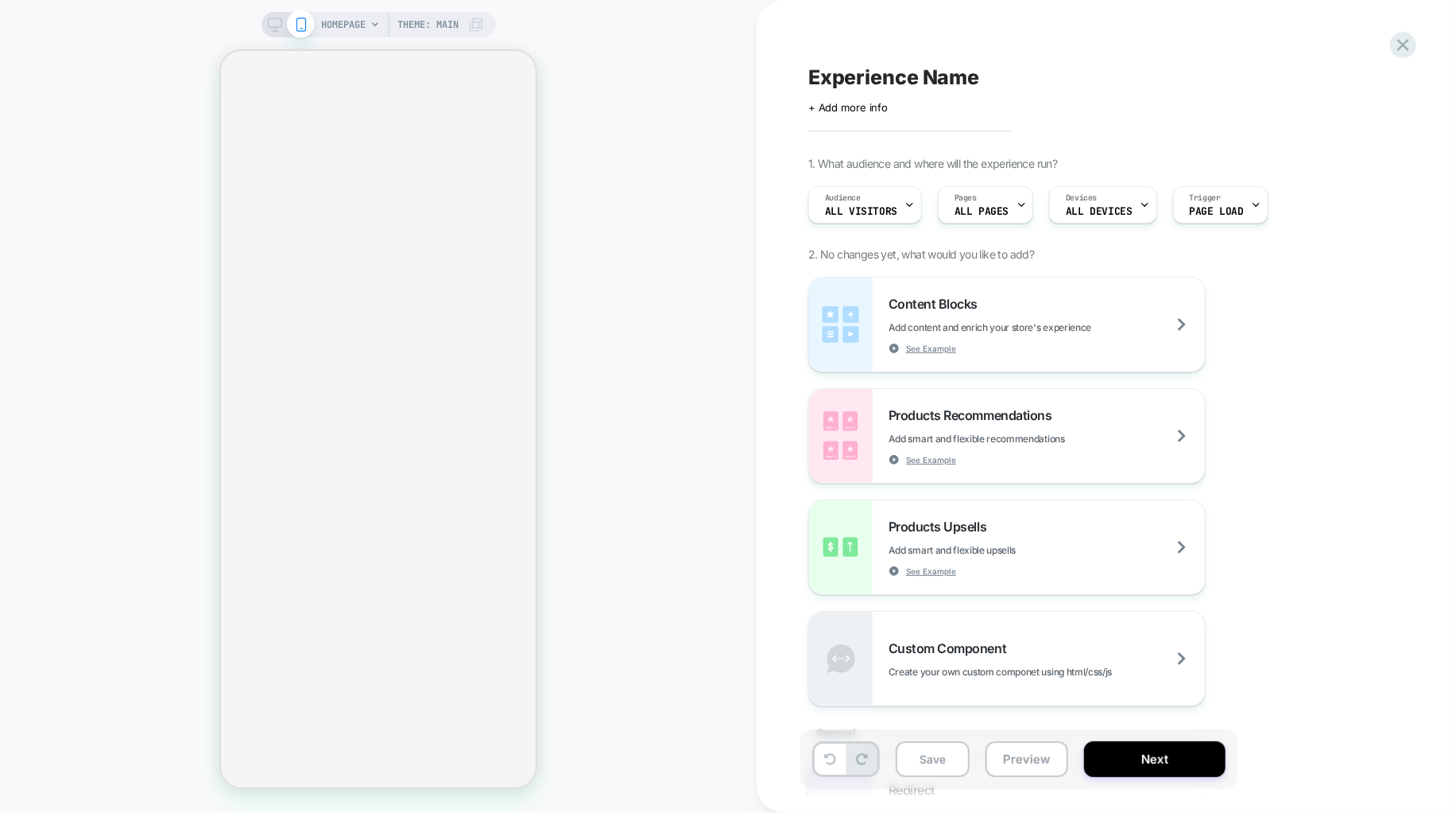
click at [857, 76] on span "Experience Name" at bounding box center [894, 77] width 171 height 24
type textarea "****"
click at [1312, 440] on div "Content Blocks Add content and enrich your store's experience See Example Produ…" at bounding box center [1099, 491] width 581 height 430
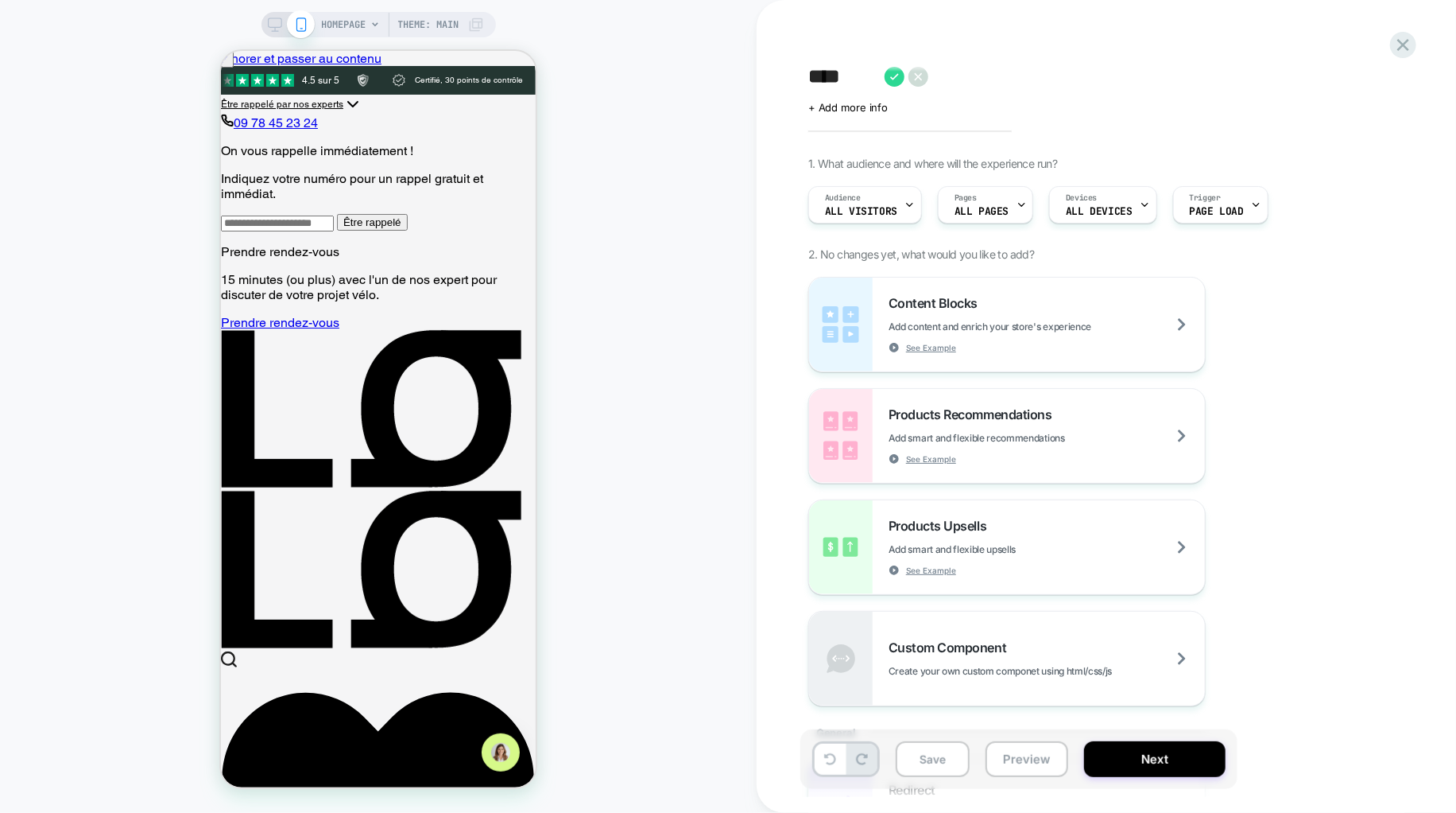
click at [282, 18] on div at bounding box center [288, 25] width 40 height 14
click at [275, 18] on rect at bounding box center [275, 22] width 14 height 9
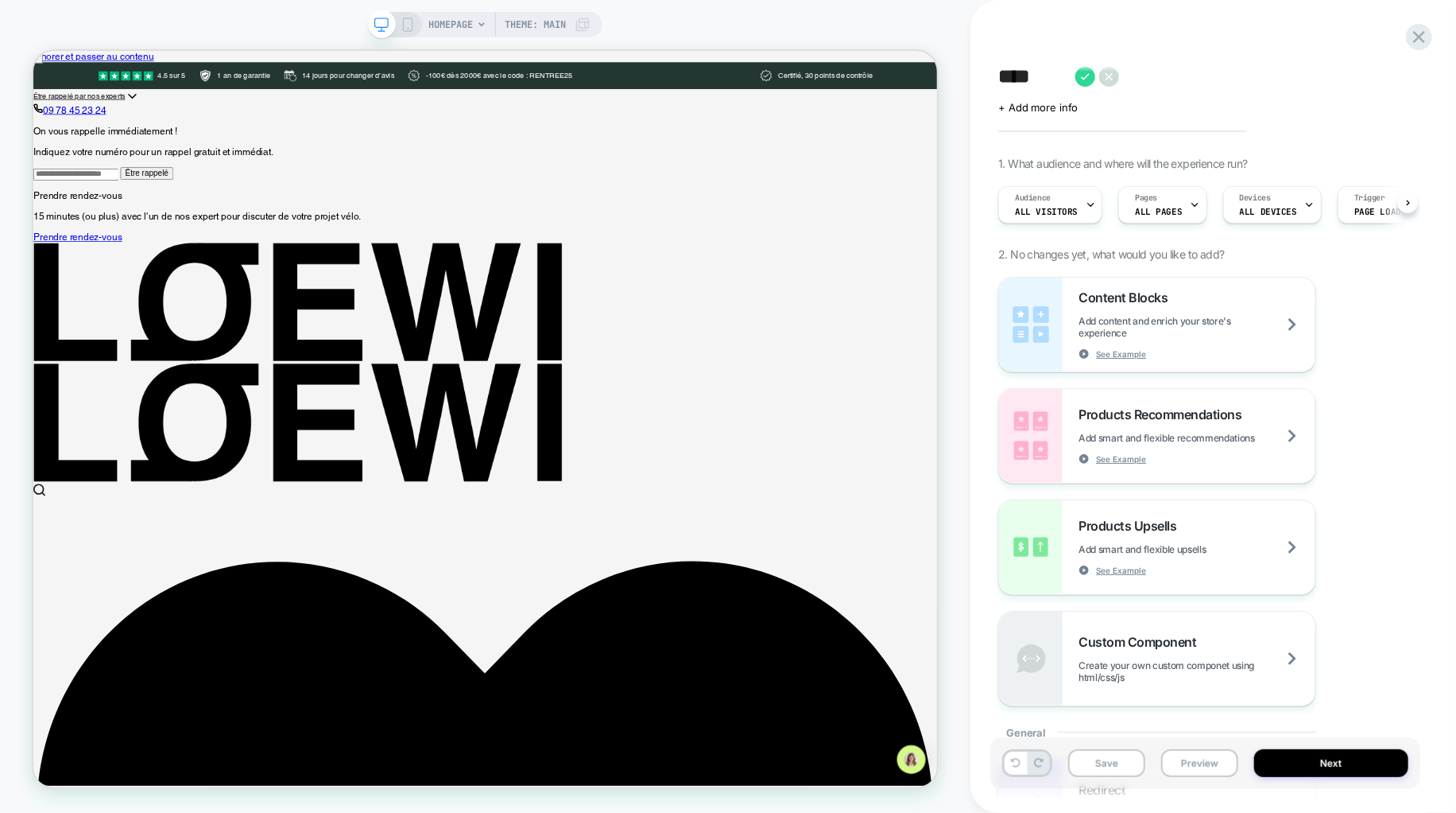
scroll to position [0, 1]
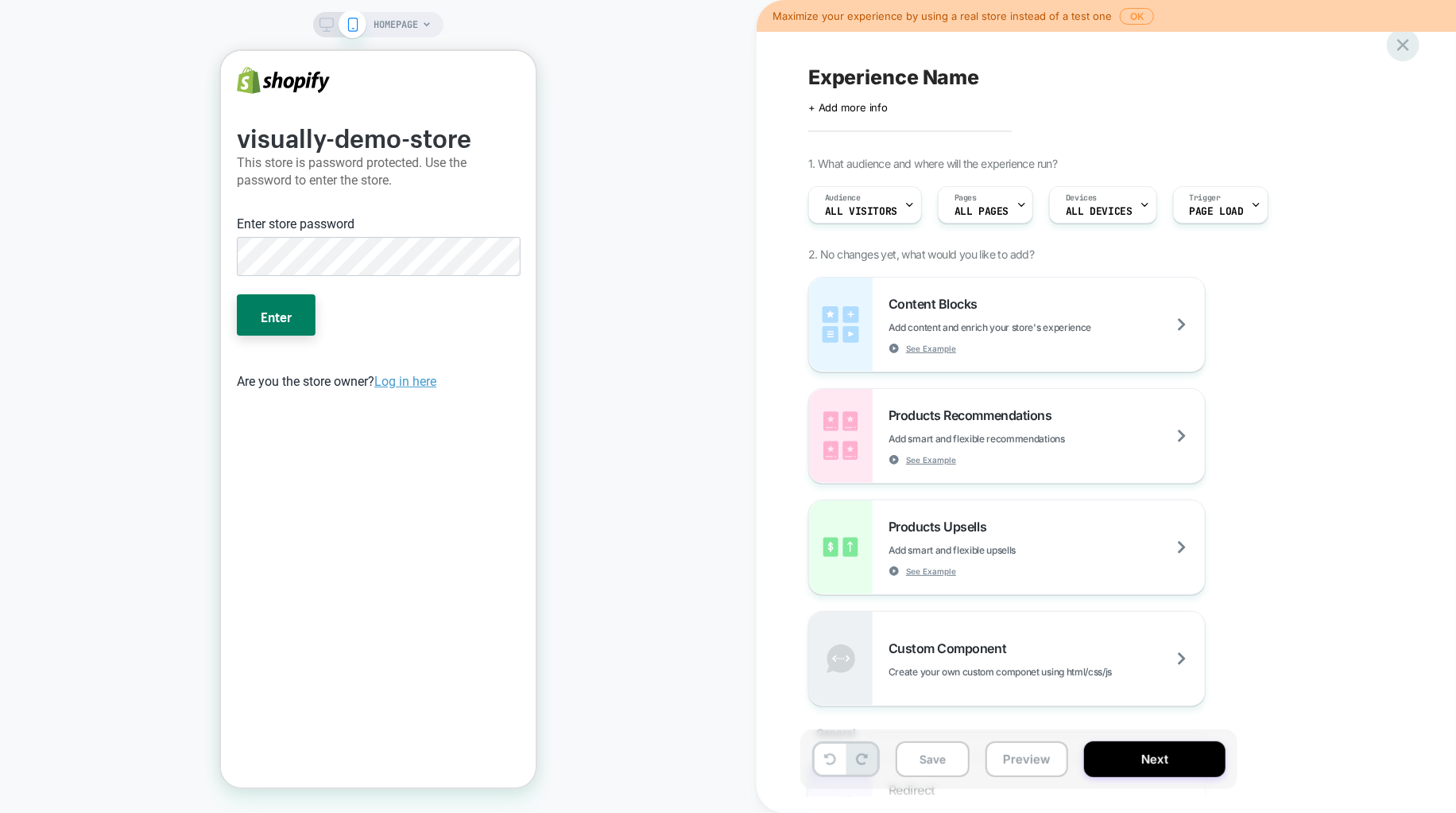
click at [1393, 42] on icon at bounding box center [1403, 45] width 22 height 22
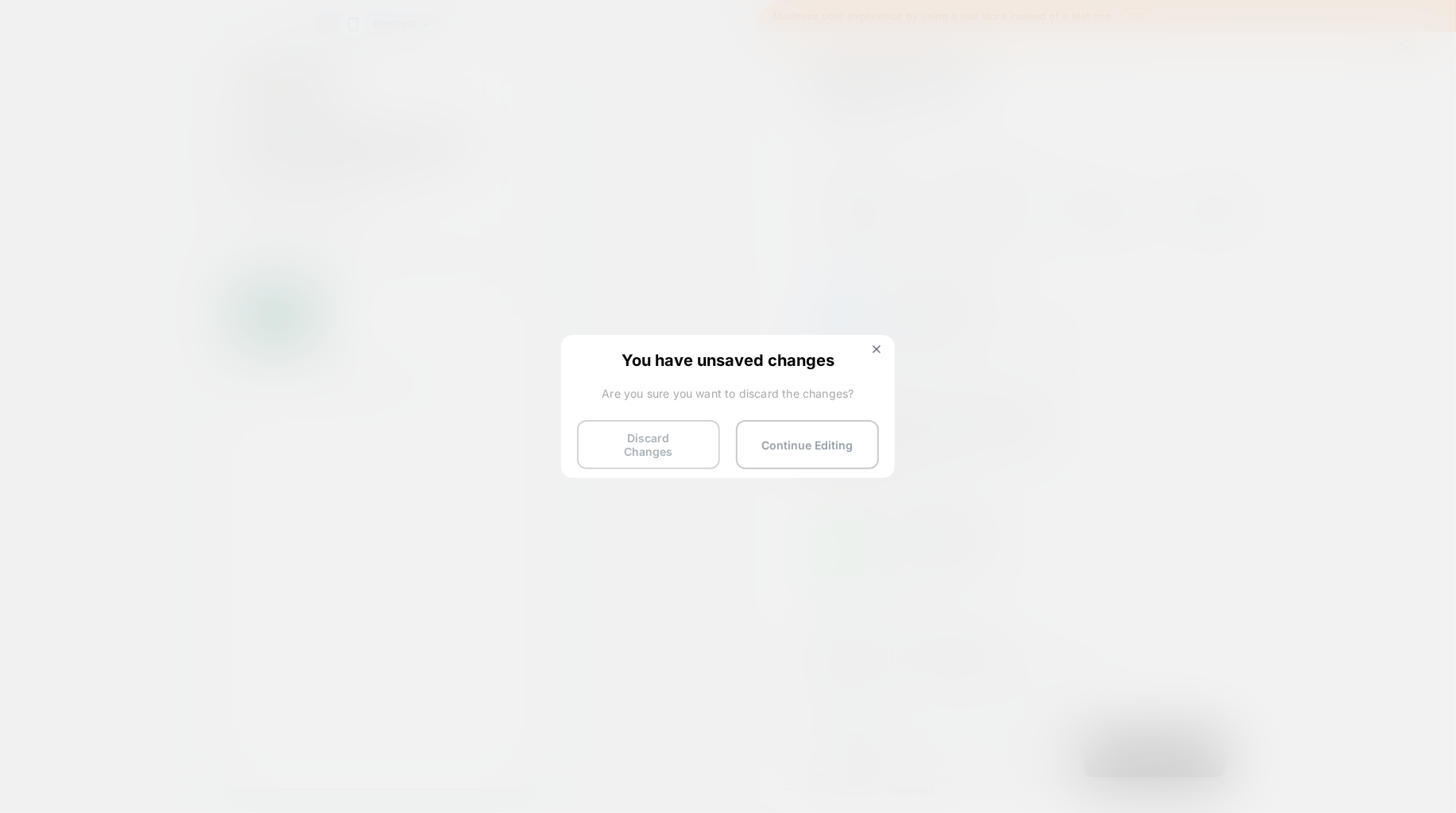
click at [623, 439] on button "Discard Changes" at bounding box center [649, 444] width 143 height 49
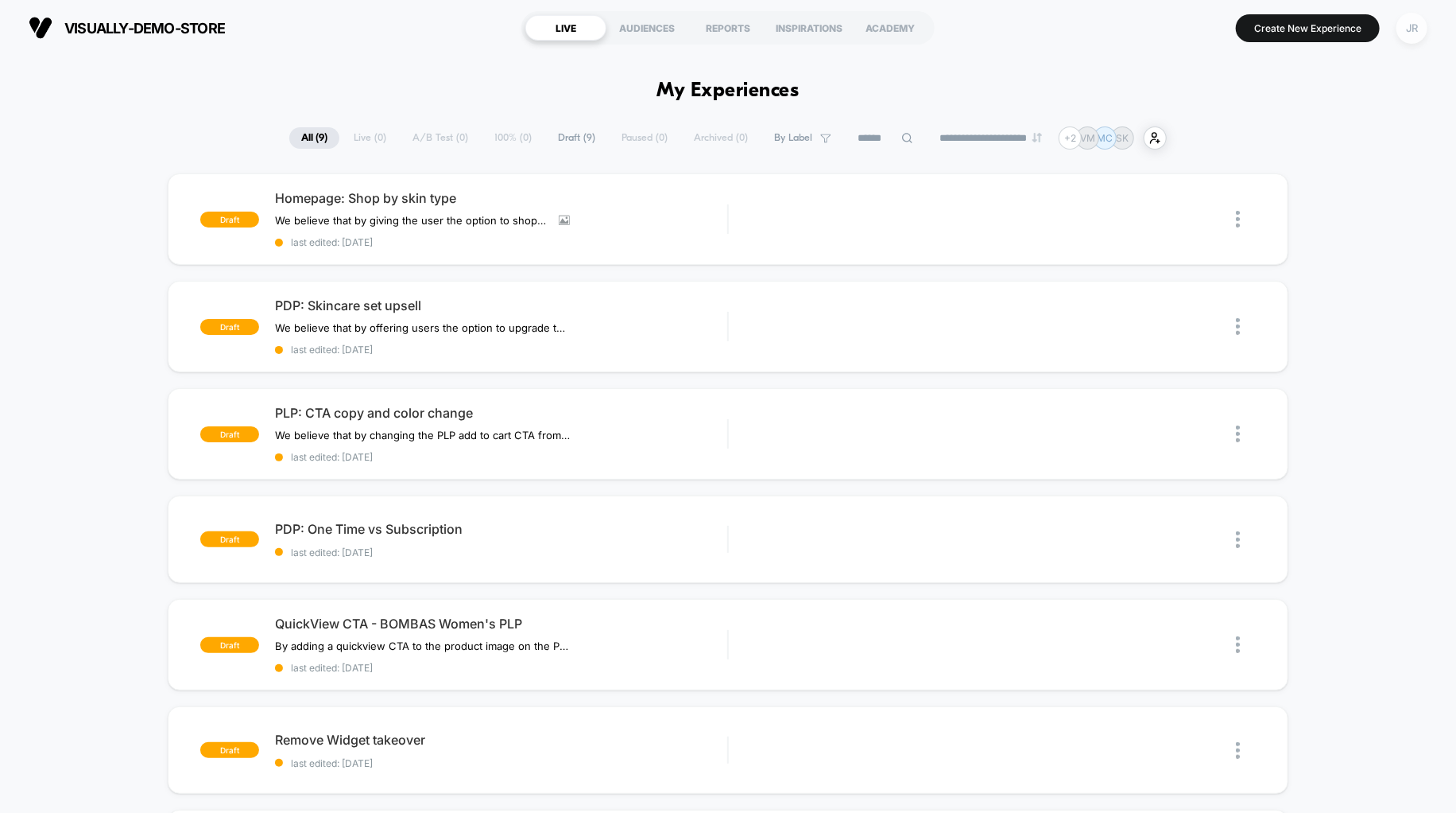
click at [1404, 27] on div "JR" at bounding box center [1412, 28] width 31 height 31
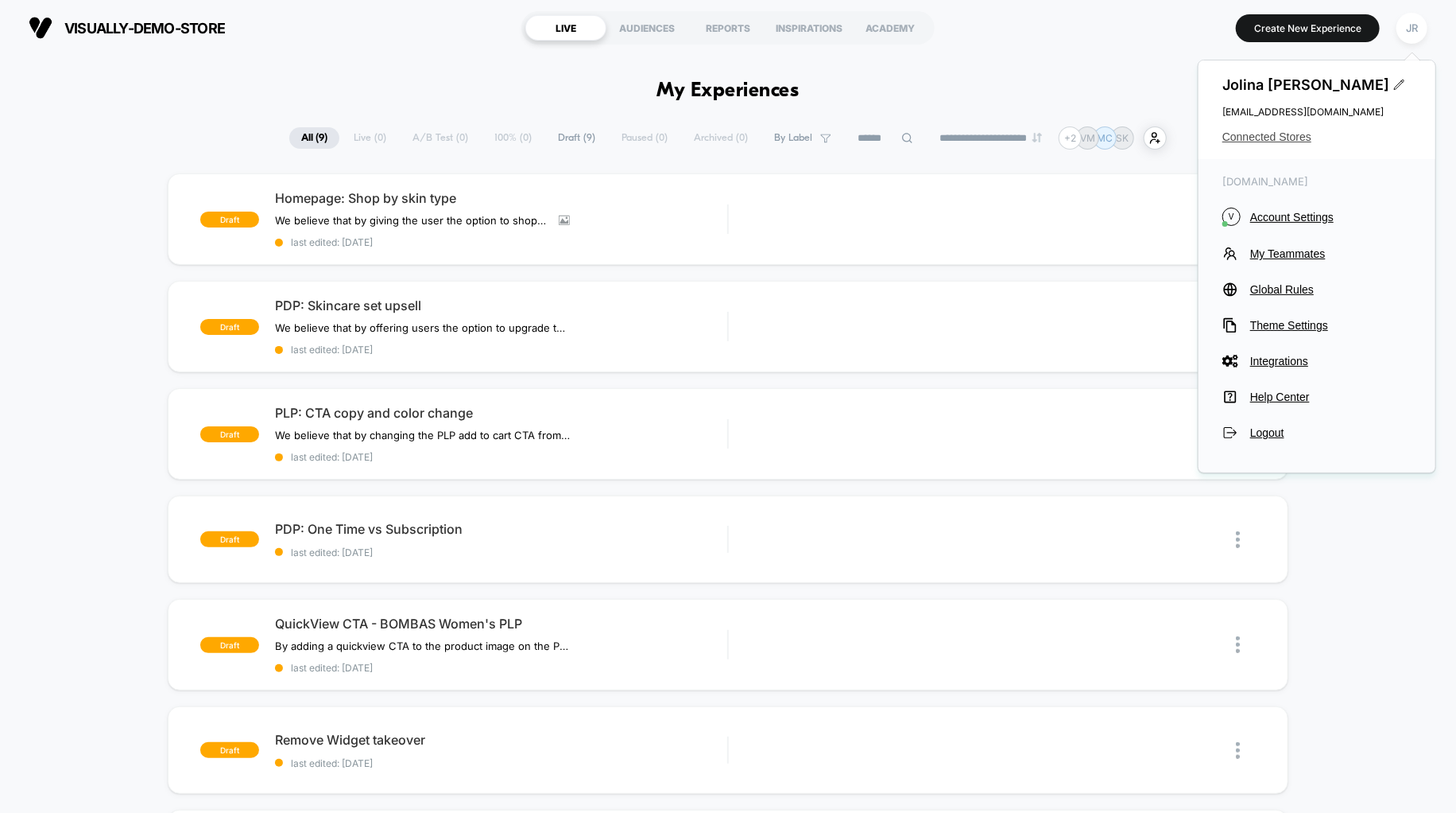
click at [1242, 135] on span "Connected Stores" at bounding box center [1317, 137] width 190 height 13
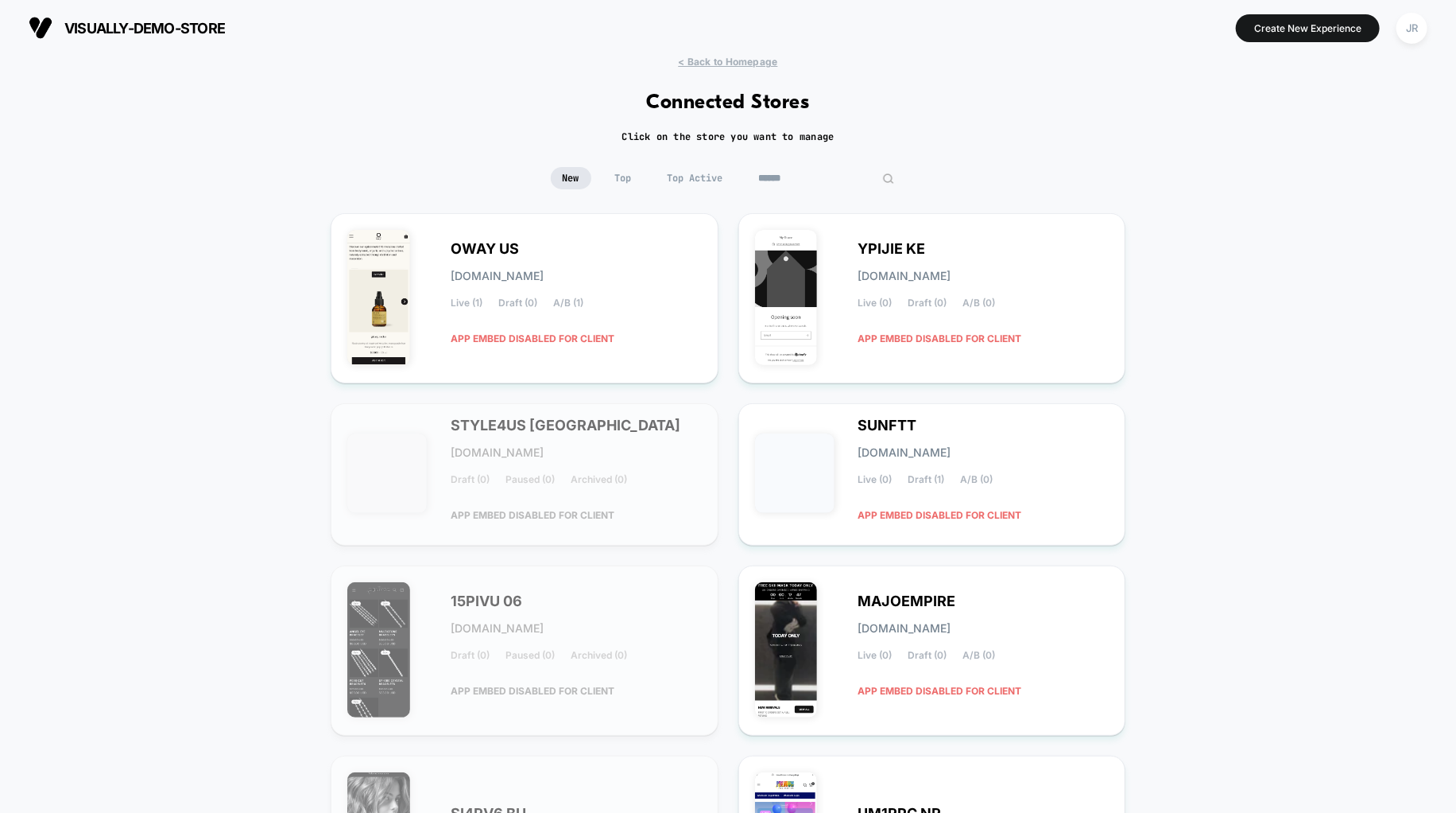
click at [809, 172] on input at bounding box center [826, 178] width 159 height 22
paste input "******"
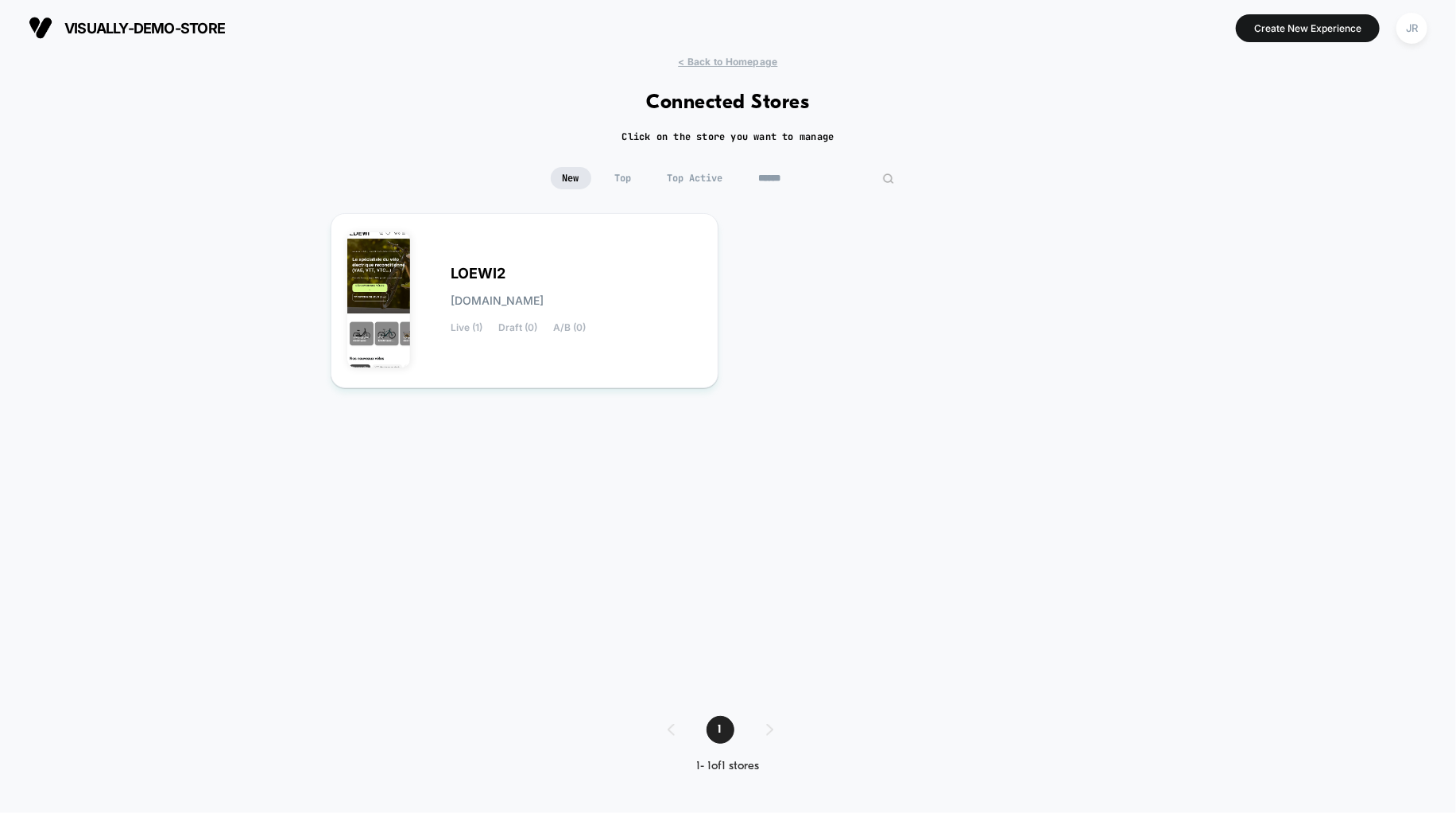
type input "******"
click at [684, 301] on div "LOEWI2 [DOMAIN_NAME] Live (1) Draft (0) A/B (0)" at bounding box center [576, 300] width 251 height 65
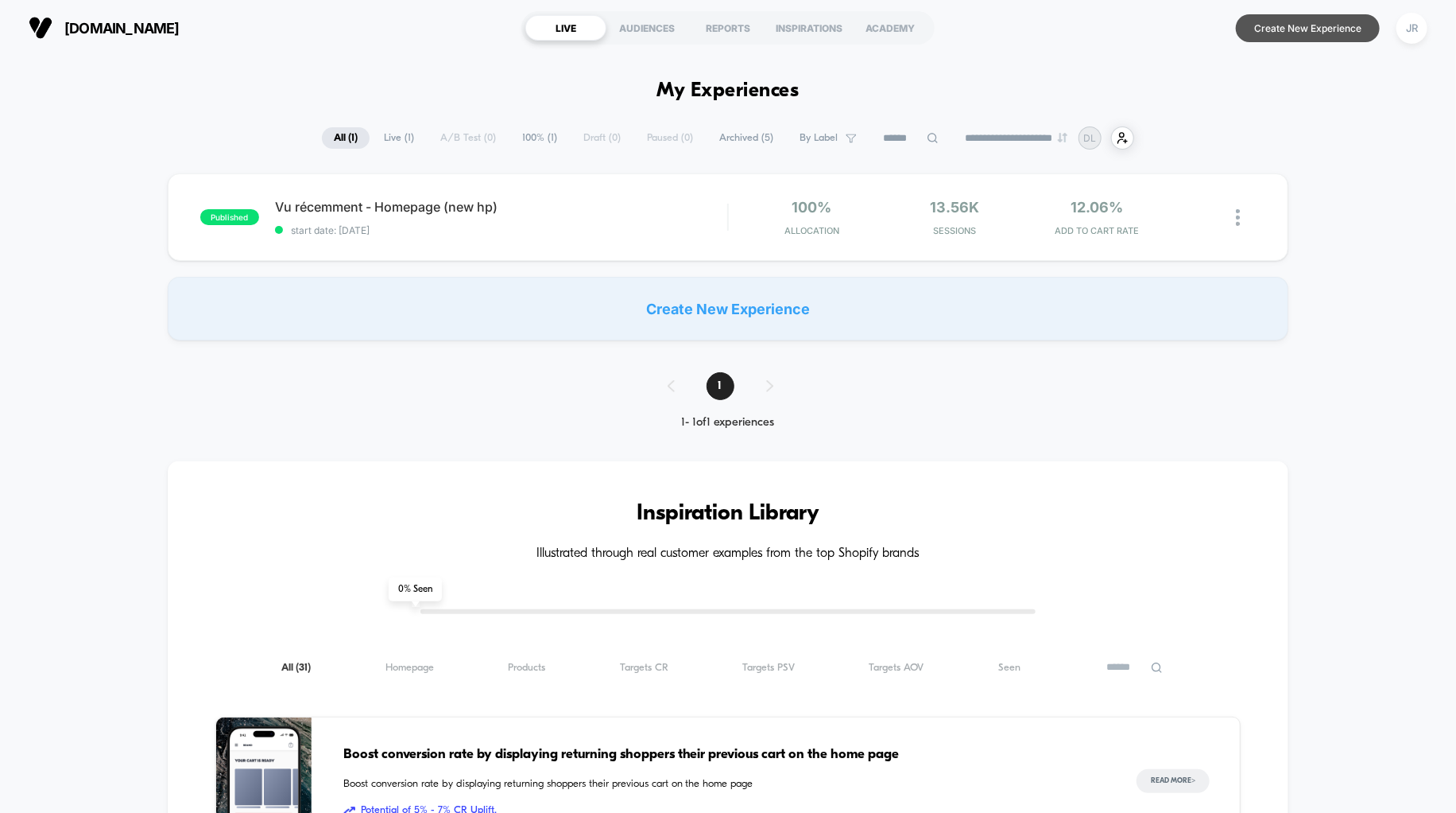
click at [1325, 21] on button "Create New Experience" at bounding box center [1307, 28] width 144 height 28
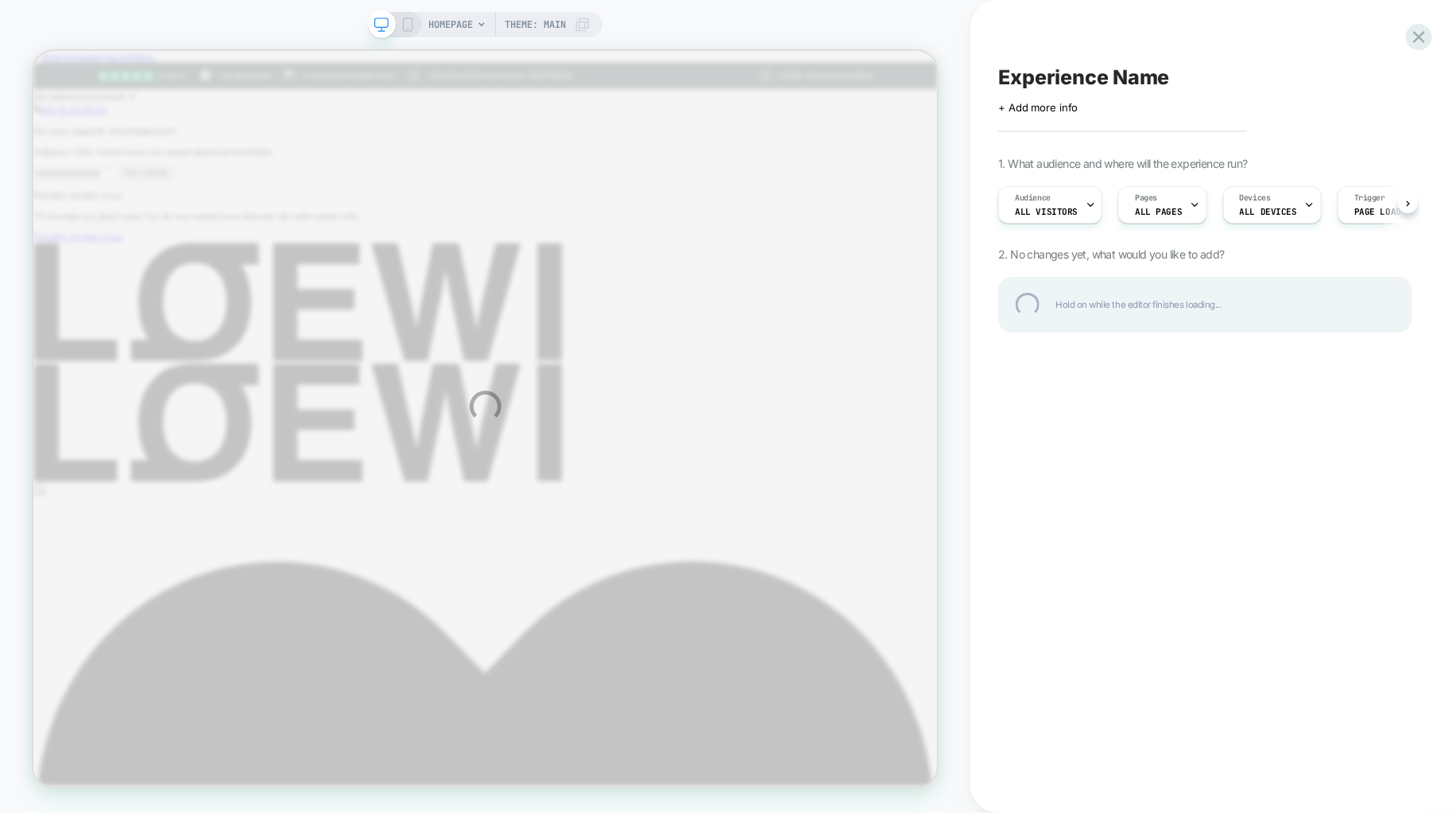
click at [1117, 78] on div "Experience Name" at bounding box center [1205, 77] width 414 height 24
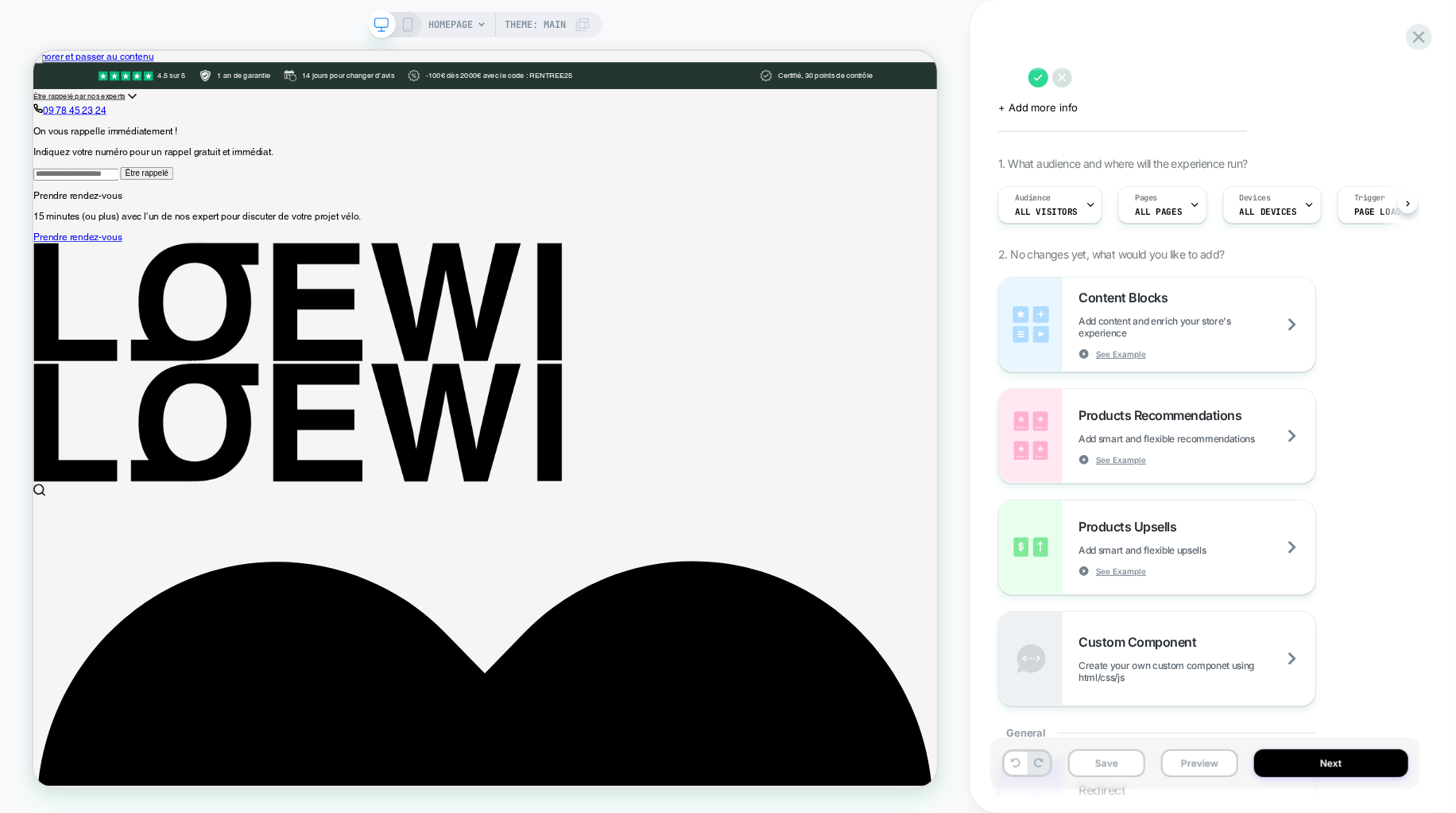
scroll to position [0, 1]
type textarea "****"
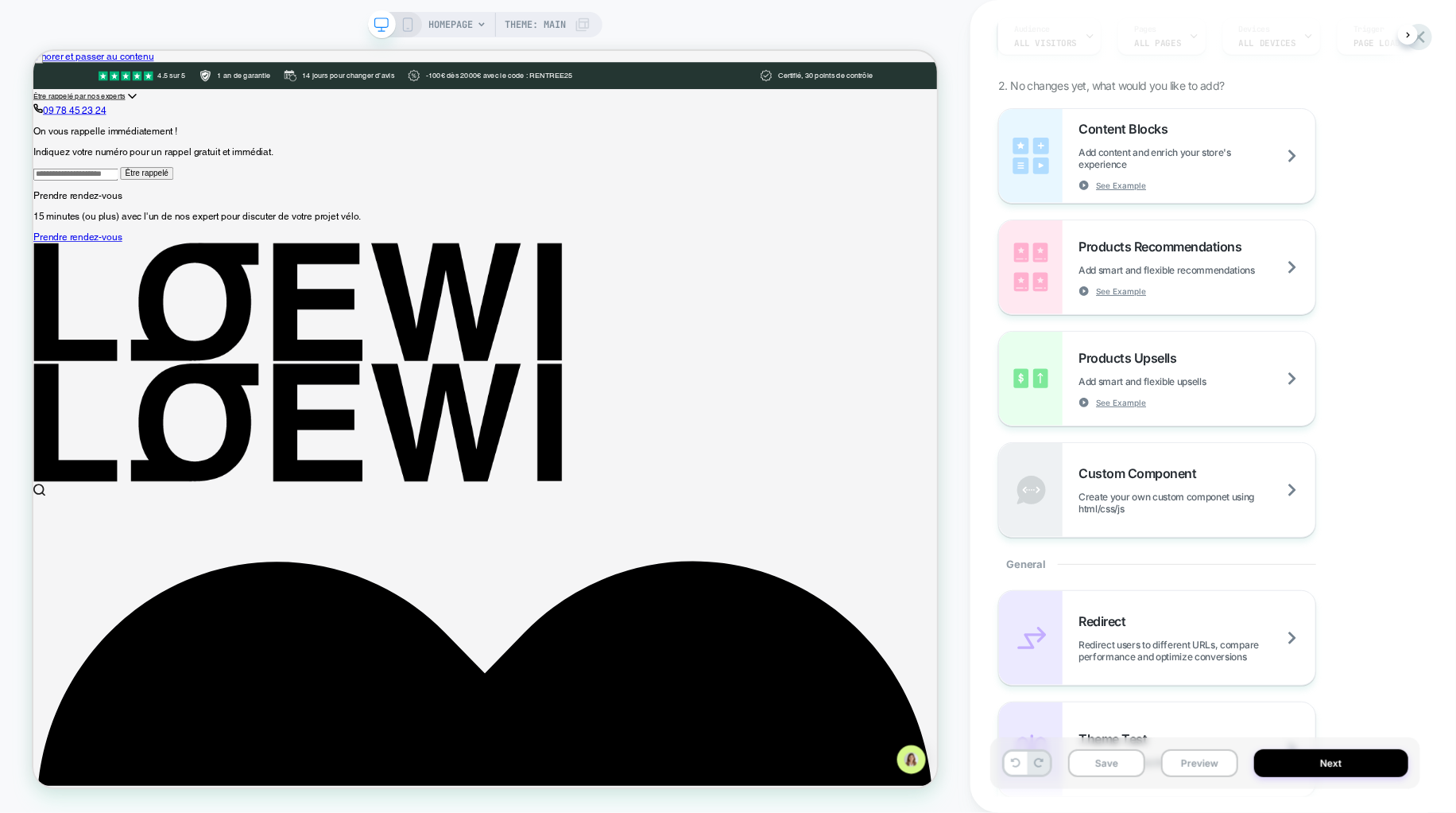
scroll to position [0, 0]
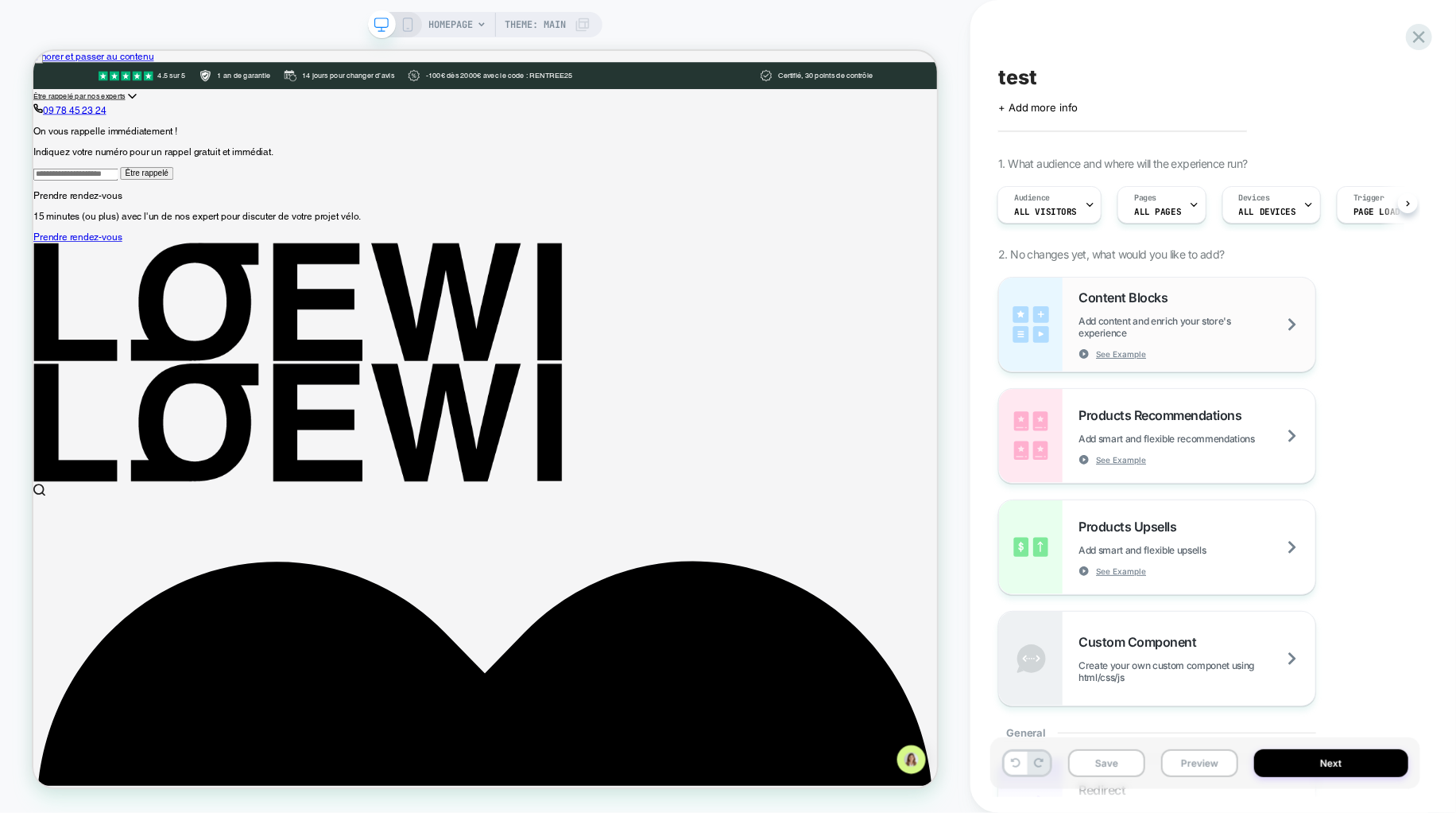
click at [1189, 332] on span "Add content and enrich your store's experience" at bounding box center [1197, 327] width 237 height 24
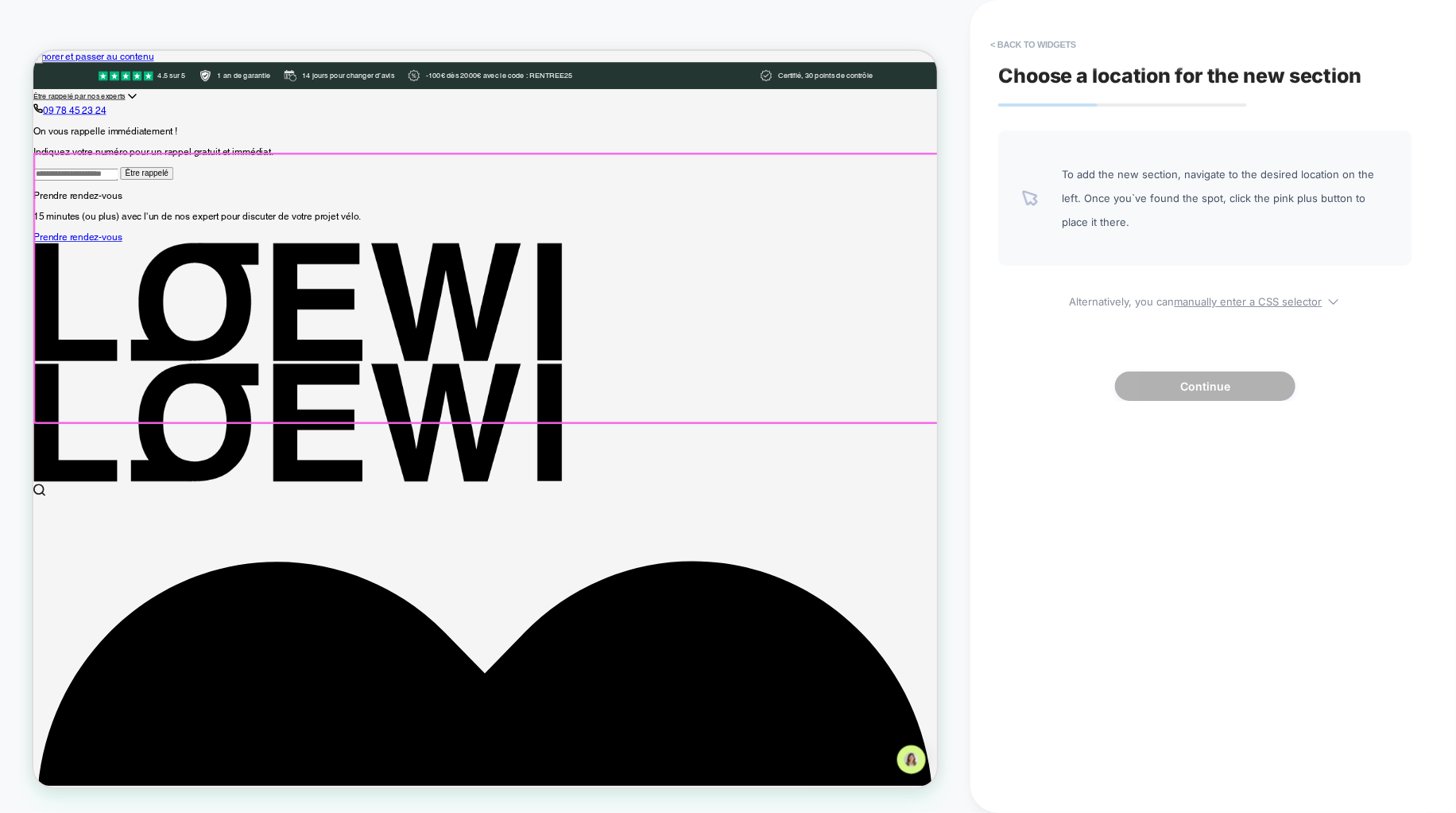
click at [1005, 339] on div at bounding box center [638, 366] width 1208 height 357
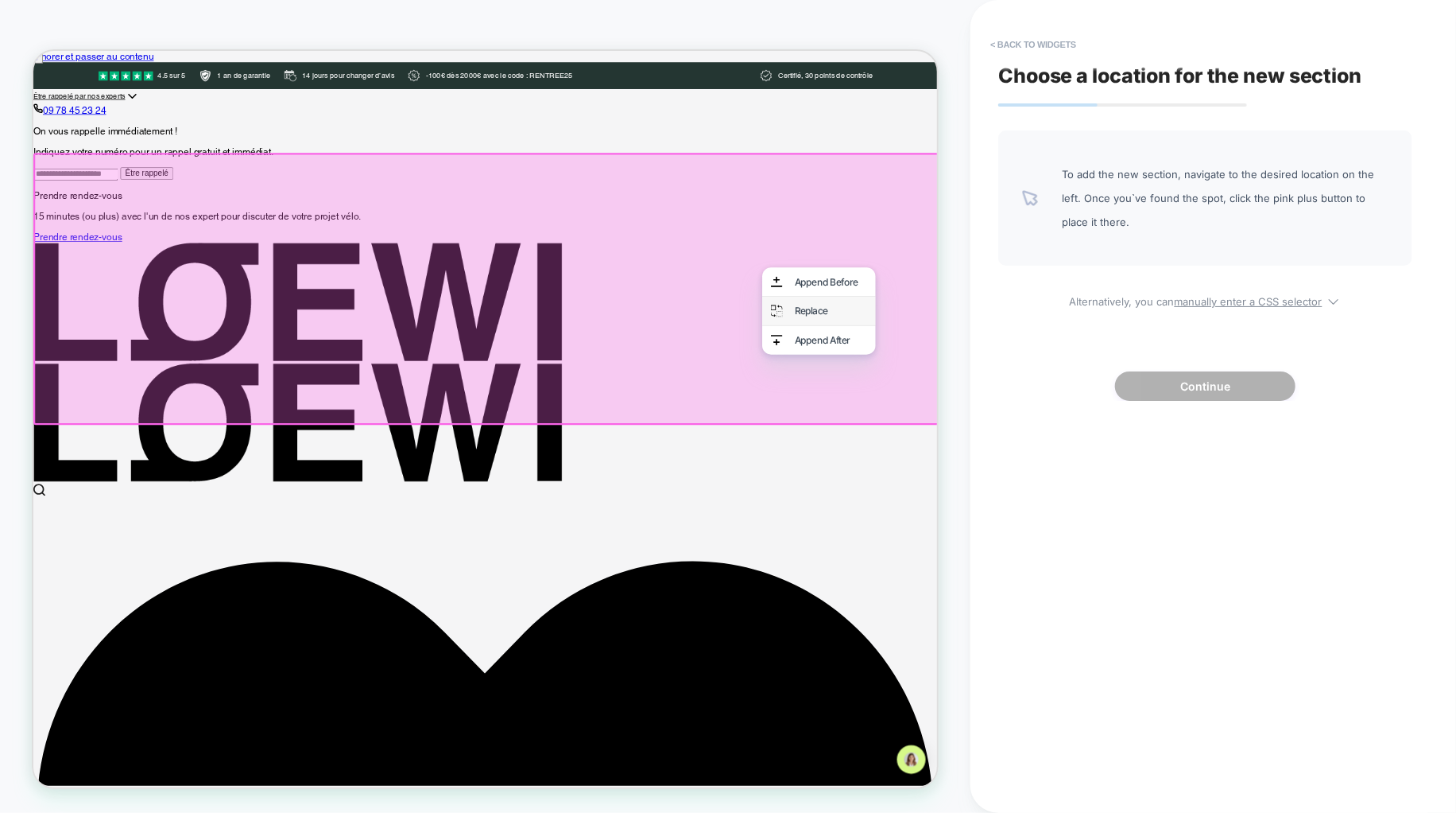
click at [1100, 398] on div "Replace" at bounding box center [1096, 397] width 97 height 16
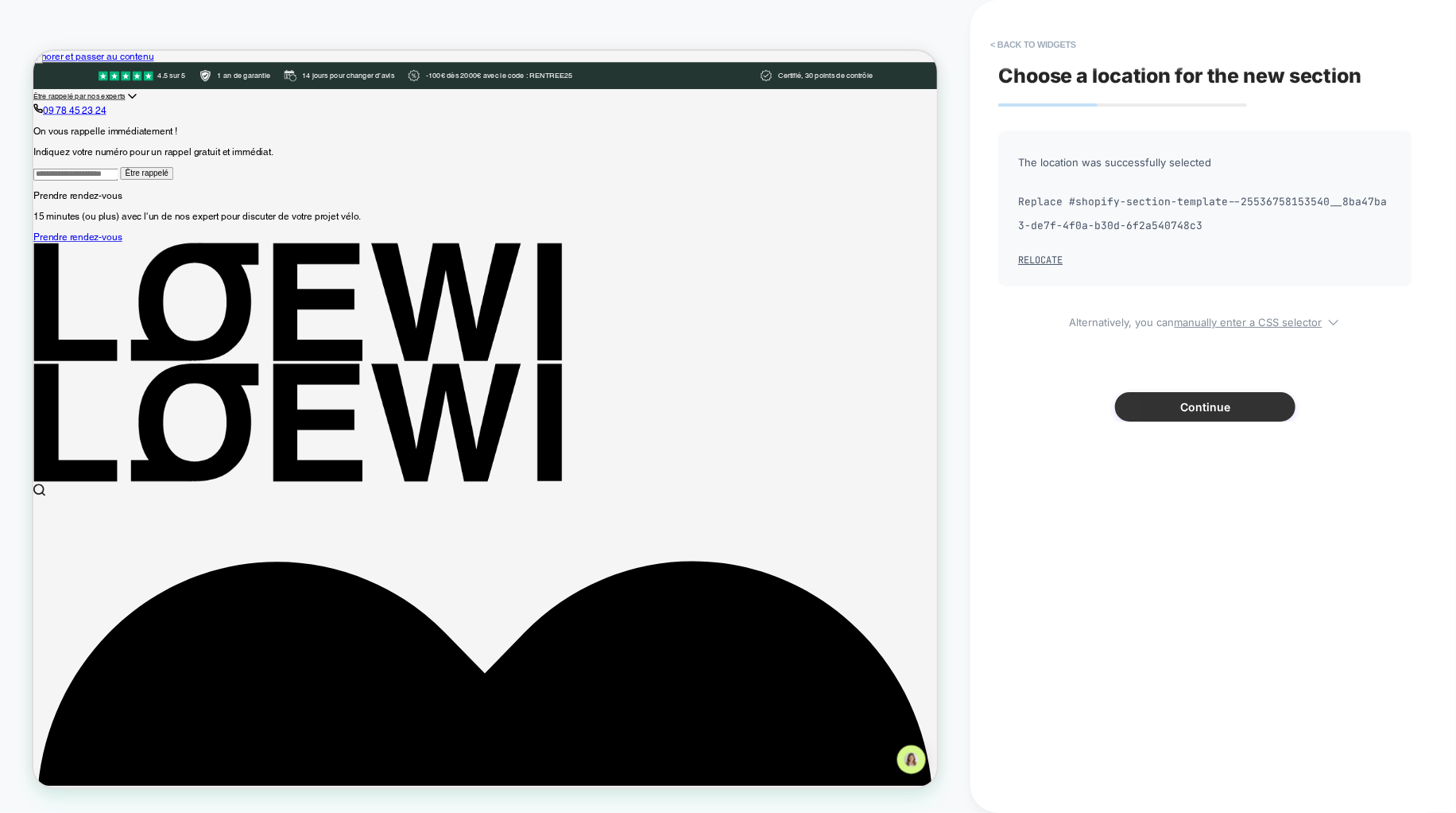
click at [1209, 403] on button "Continue" at bounding box center [1205, 406] width 181 height 30
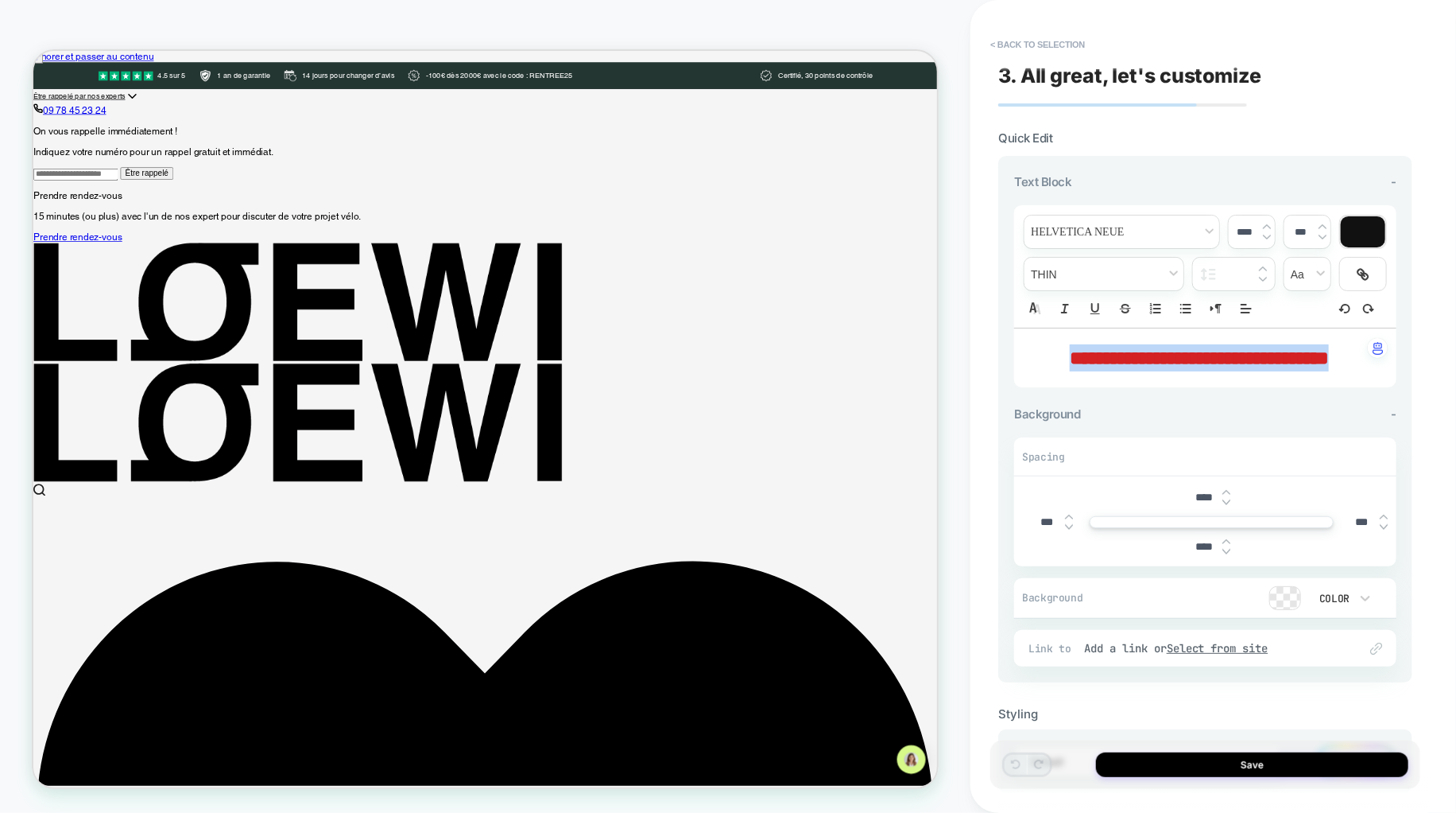
drag, startPoint x: 1055, startPoint y: 355, endPoint x: 1256, endPoint y: 396, distance: 205.1
click at [1256, 371] on p "**********" at bounding box center [1200, 358] width 339 height 27
type input "****"
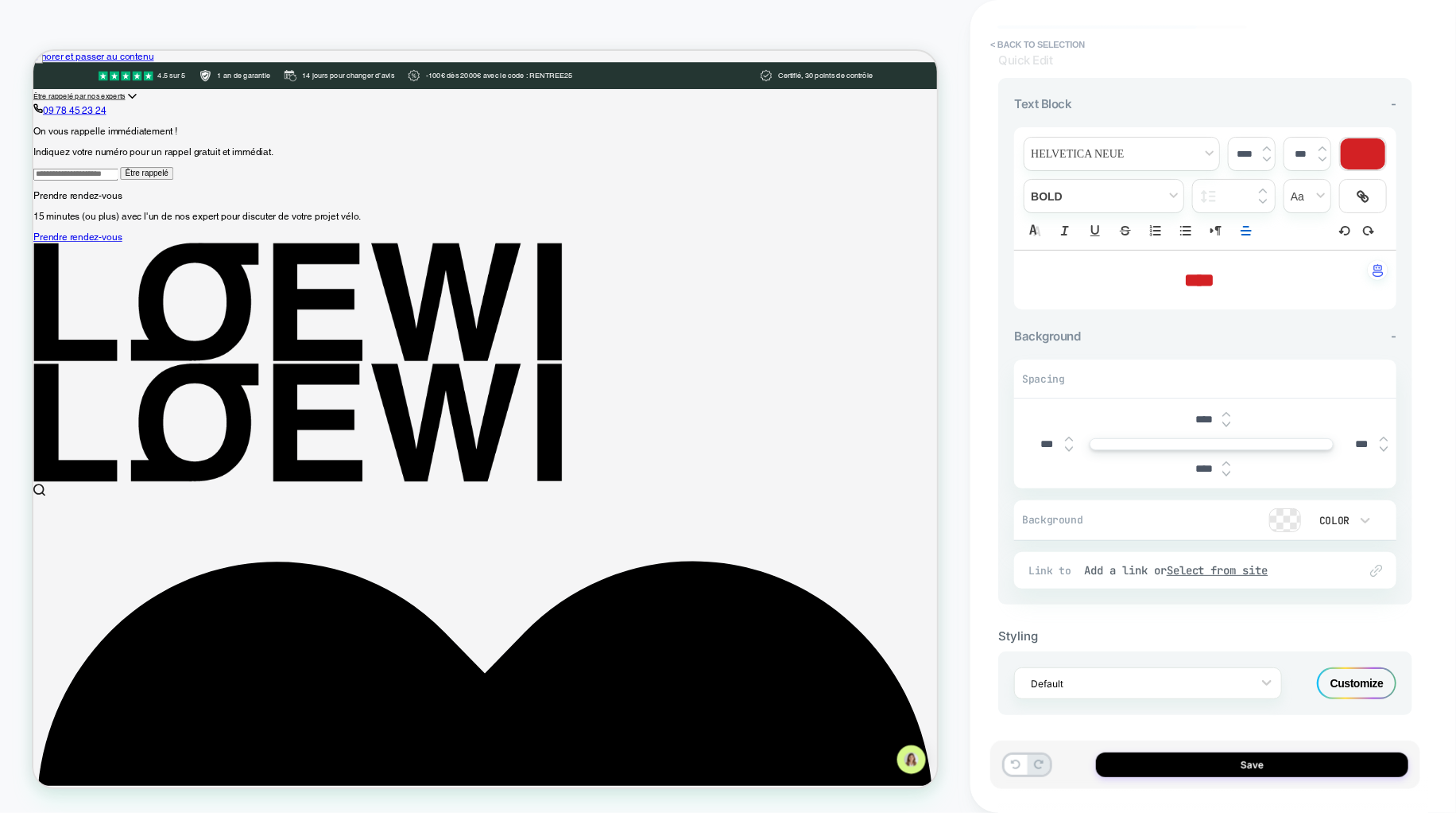
scroll to position [80, 0]
click at [1147, 754] on button "Save" at bounding box center [1252, 764] width 312 height 25
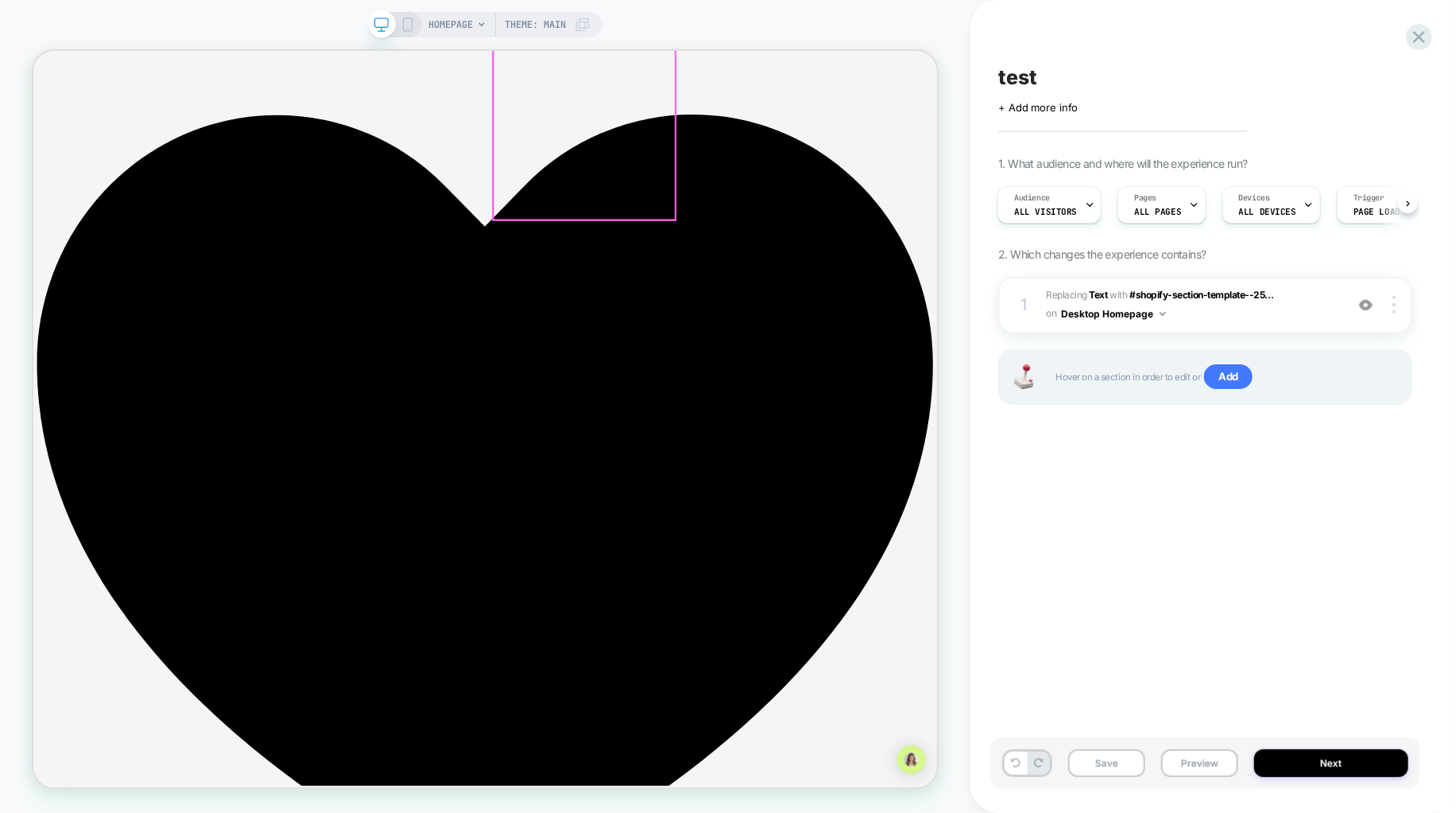
scroll to position [0, 0]
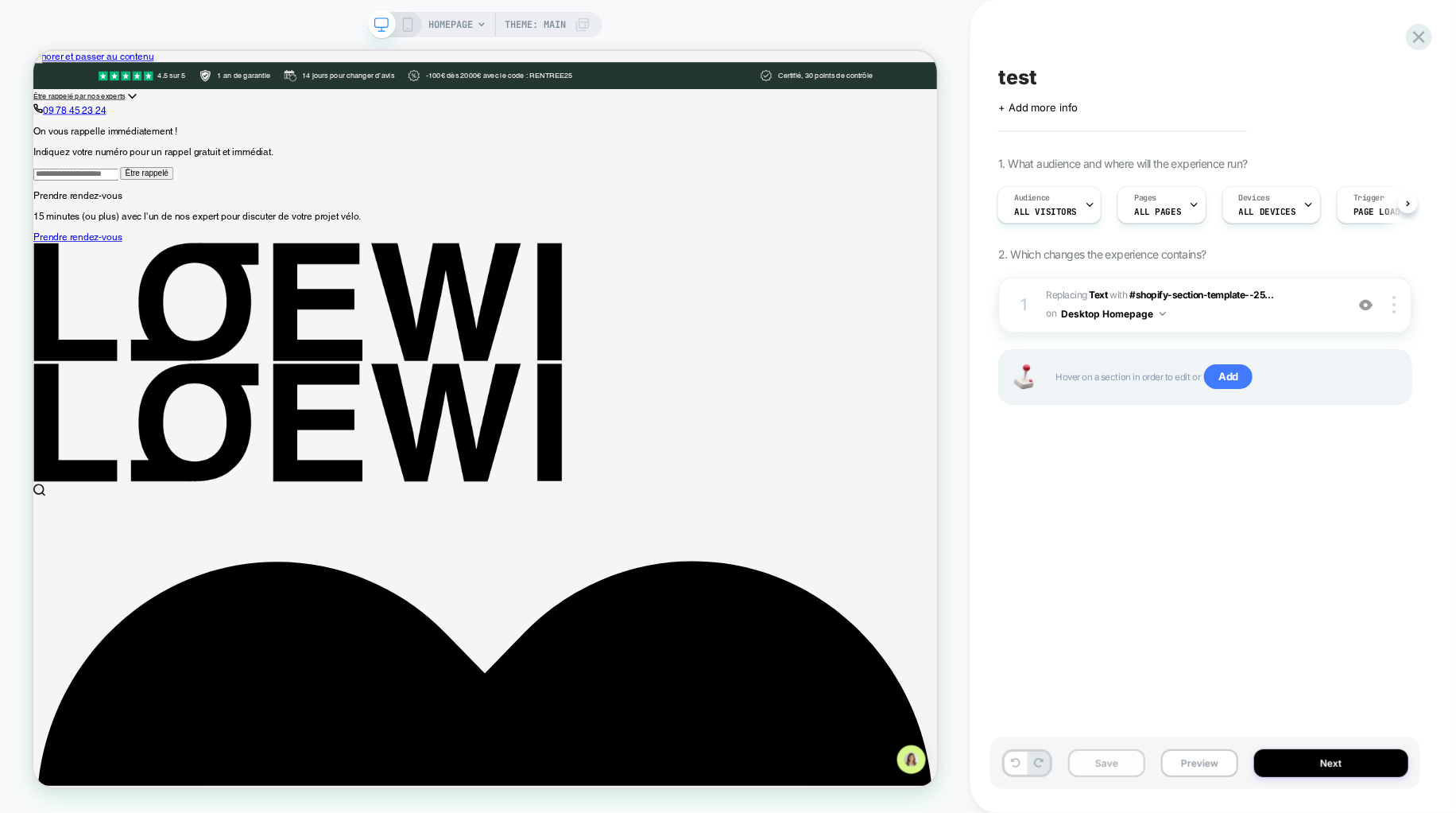
click at [1100, 763] on button "Save" at bounding box center [1107, 762] width 77 height 28
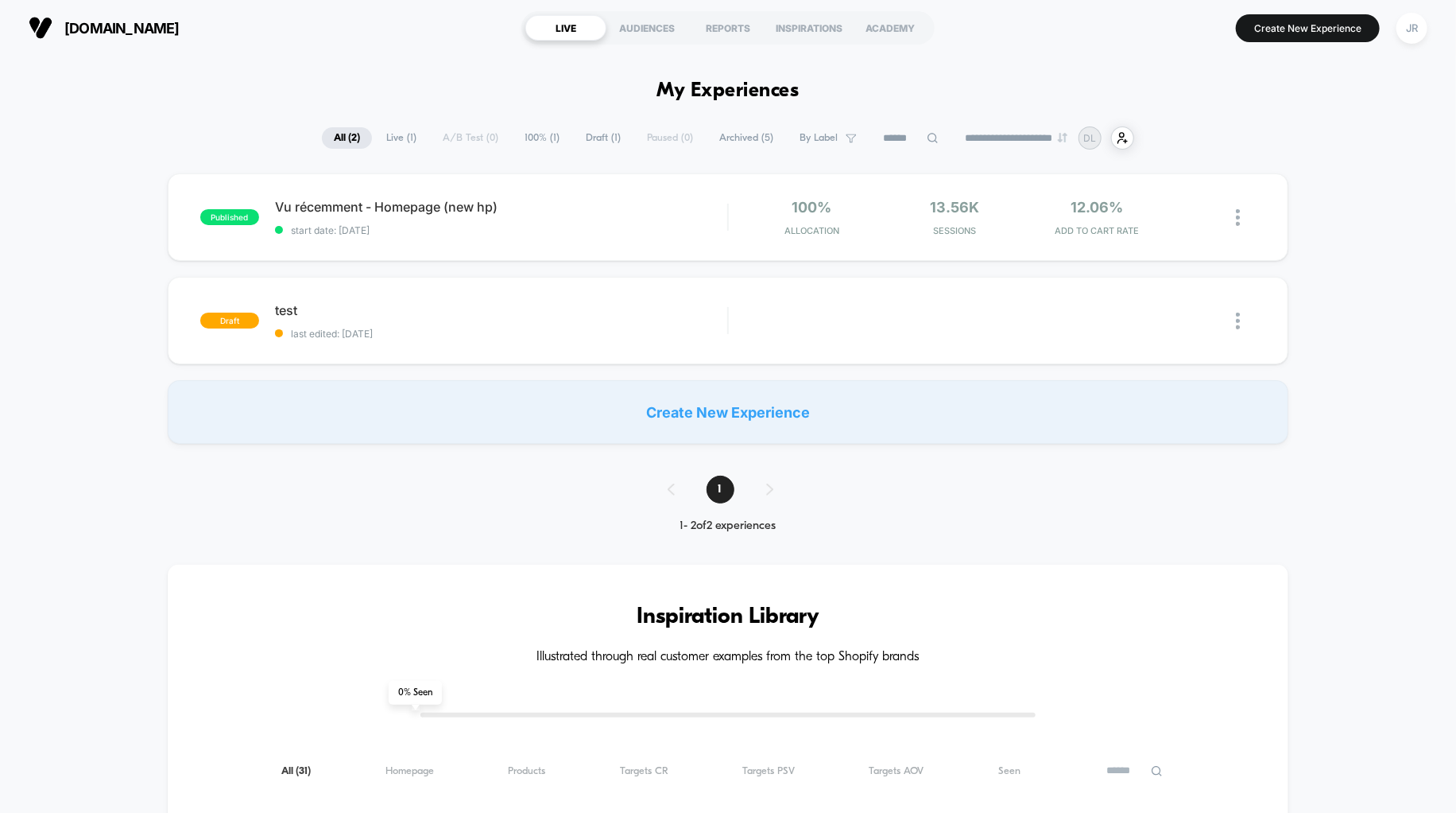
click at [599, 135] on span "Draft ( 1 )" at bounding box center [603, 137] width 59 height 22
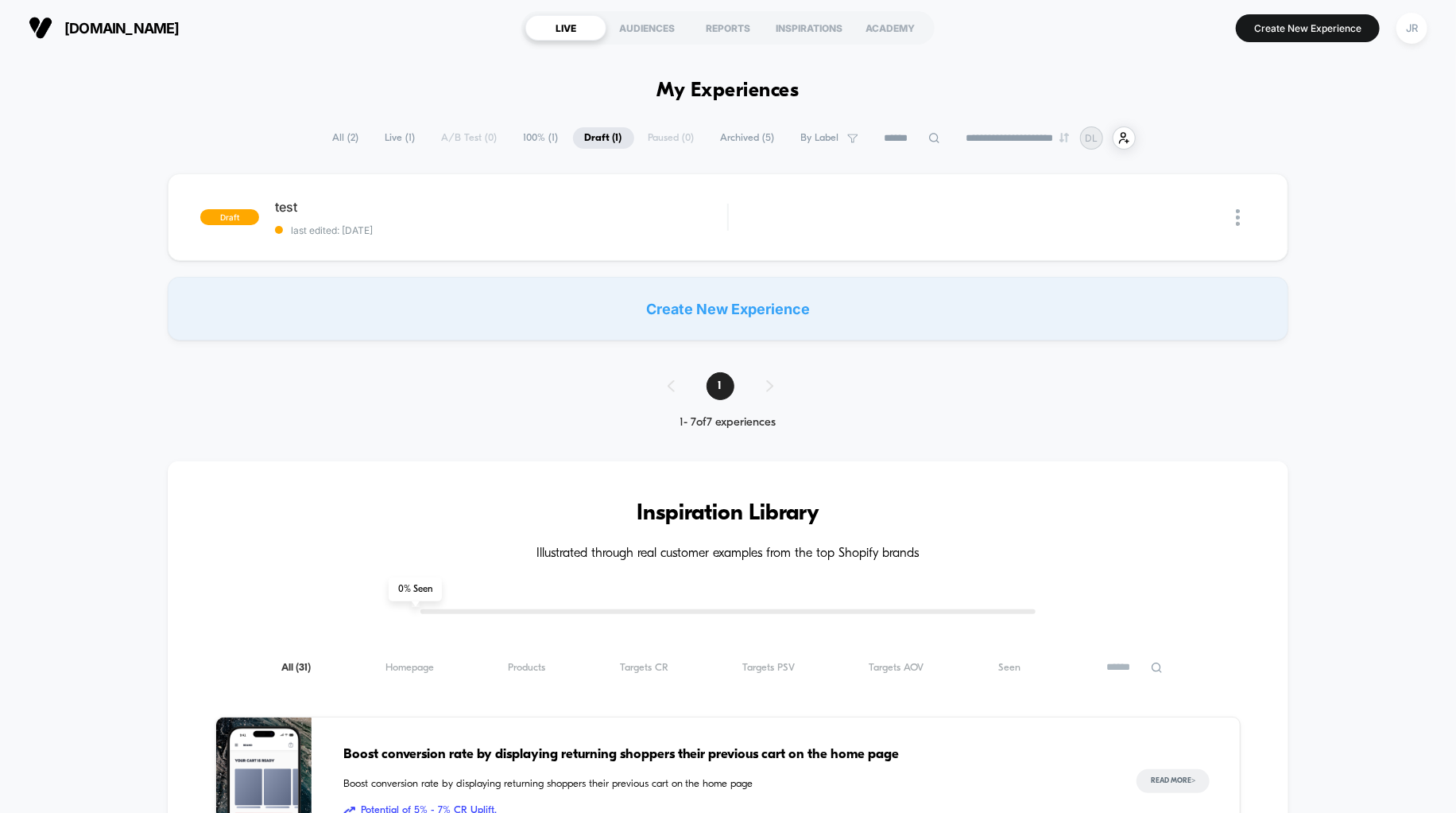
click at [341, 137] on span "All ( 2 )" at bounding box center [346, 137] width 50 height 22
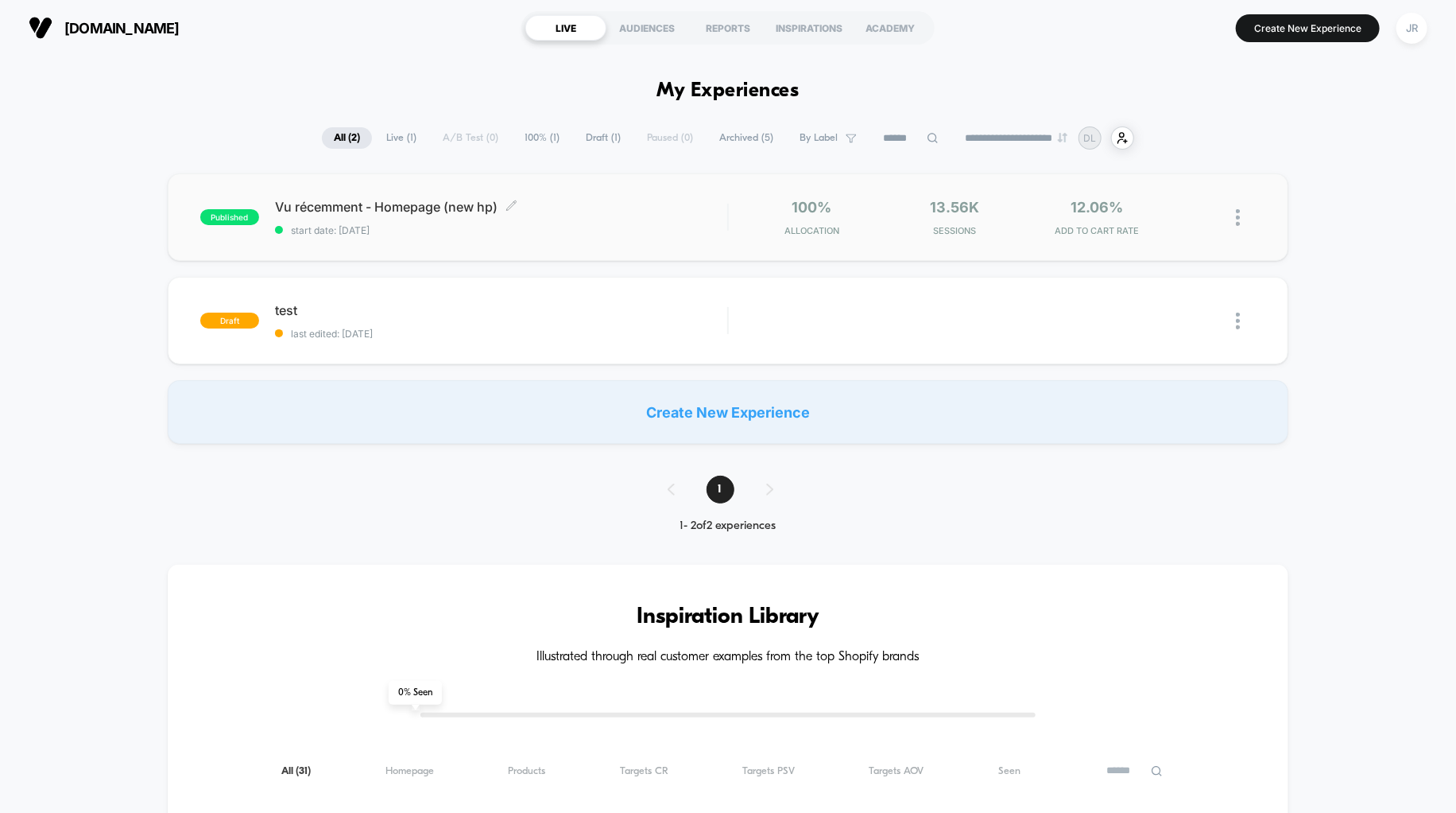
click at [573, 214] on span "Vu récemment - Homepage (new hp) Click to edit experience details" at bounding box center [501, 206] width 453 height 16
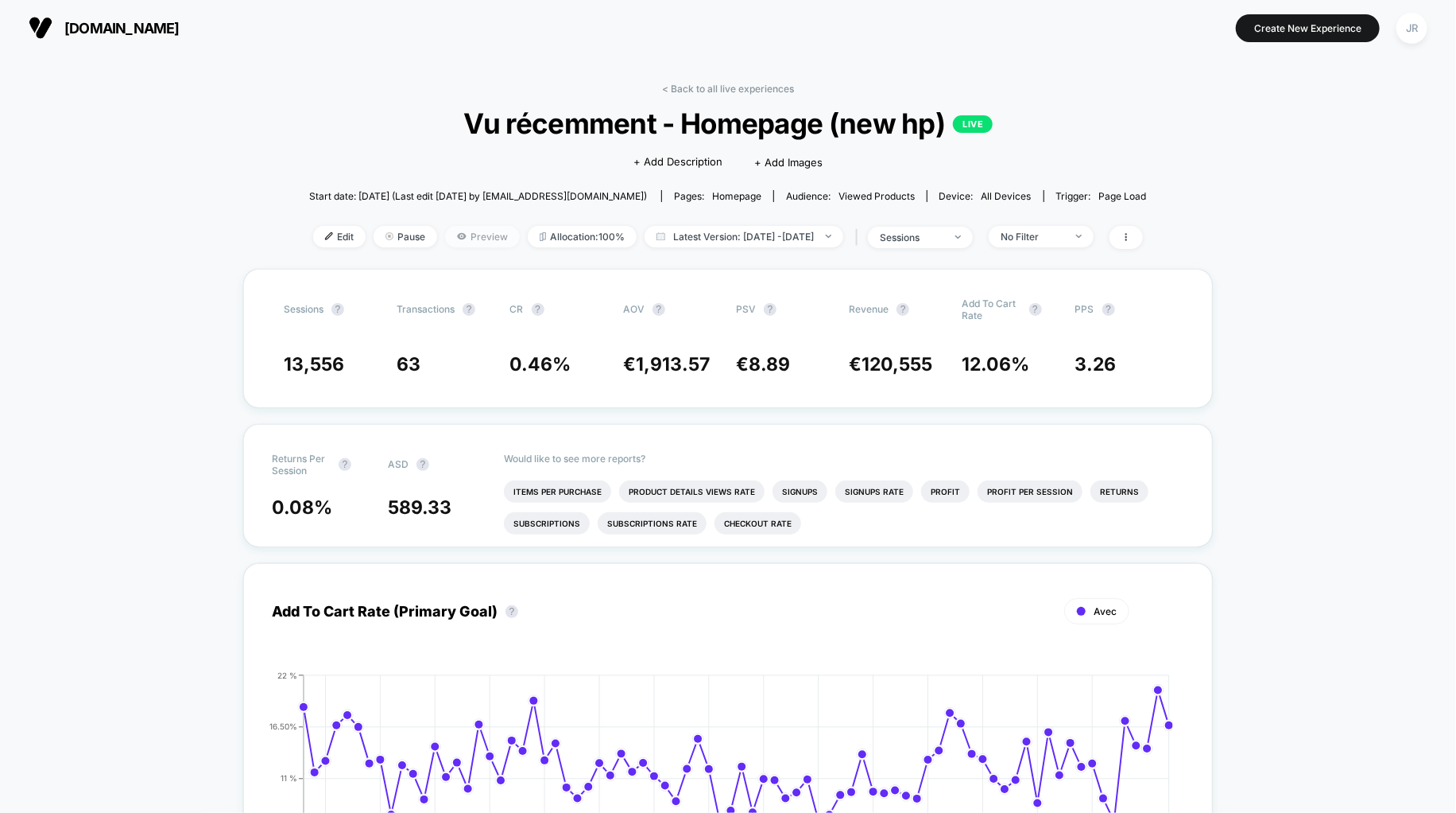
click at [466, 230] on span "Preview" at bounding box center [482, 236] width 75 height 22
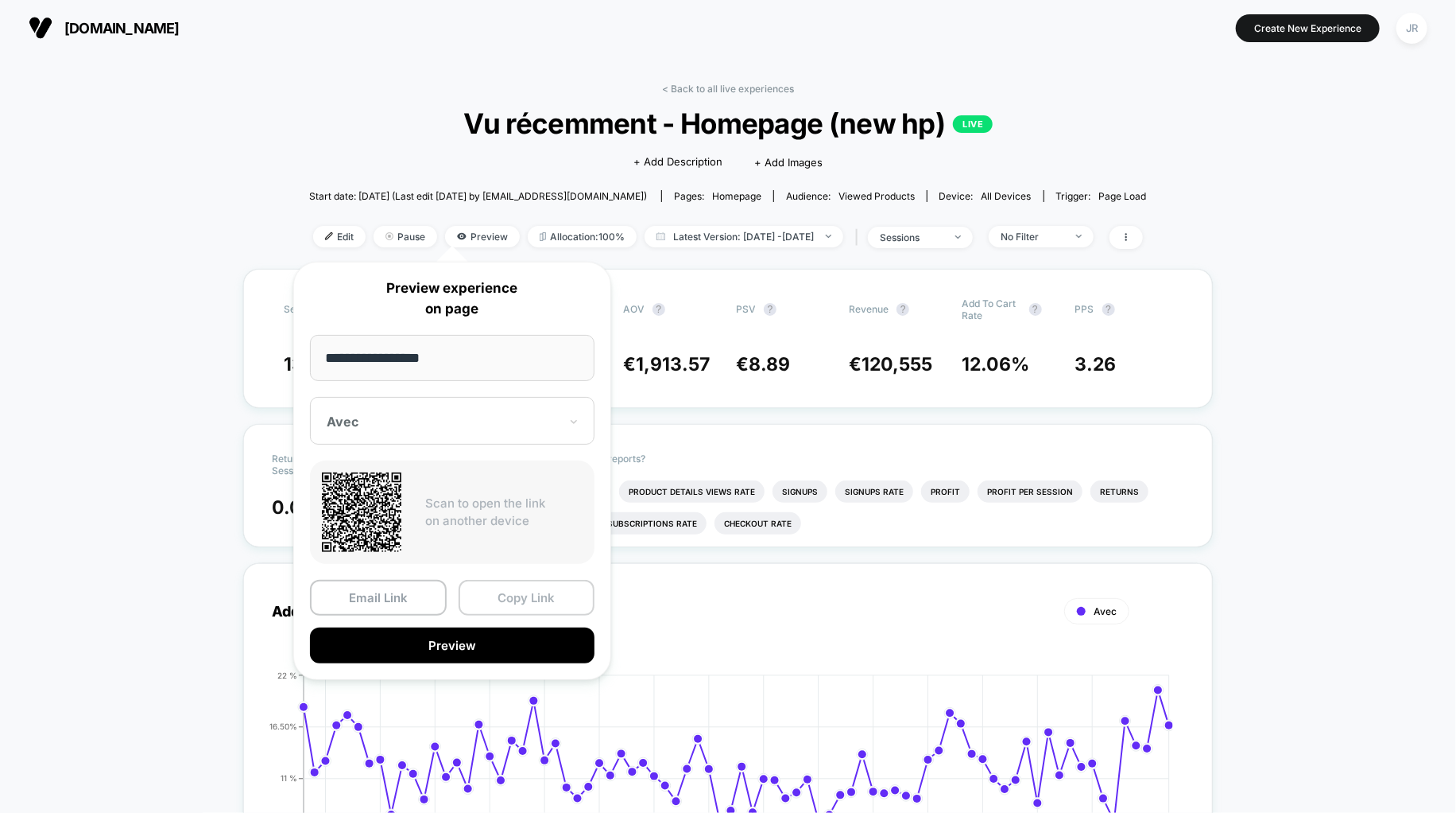
click at [522, 585] on button "Copy Link" at bounding box center [527, 598] width 137 height 36
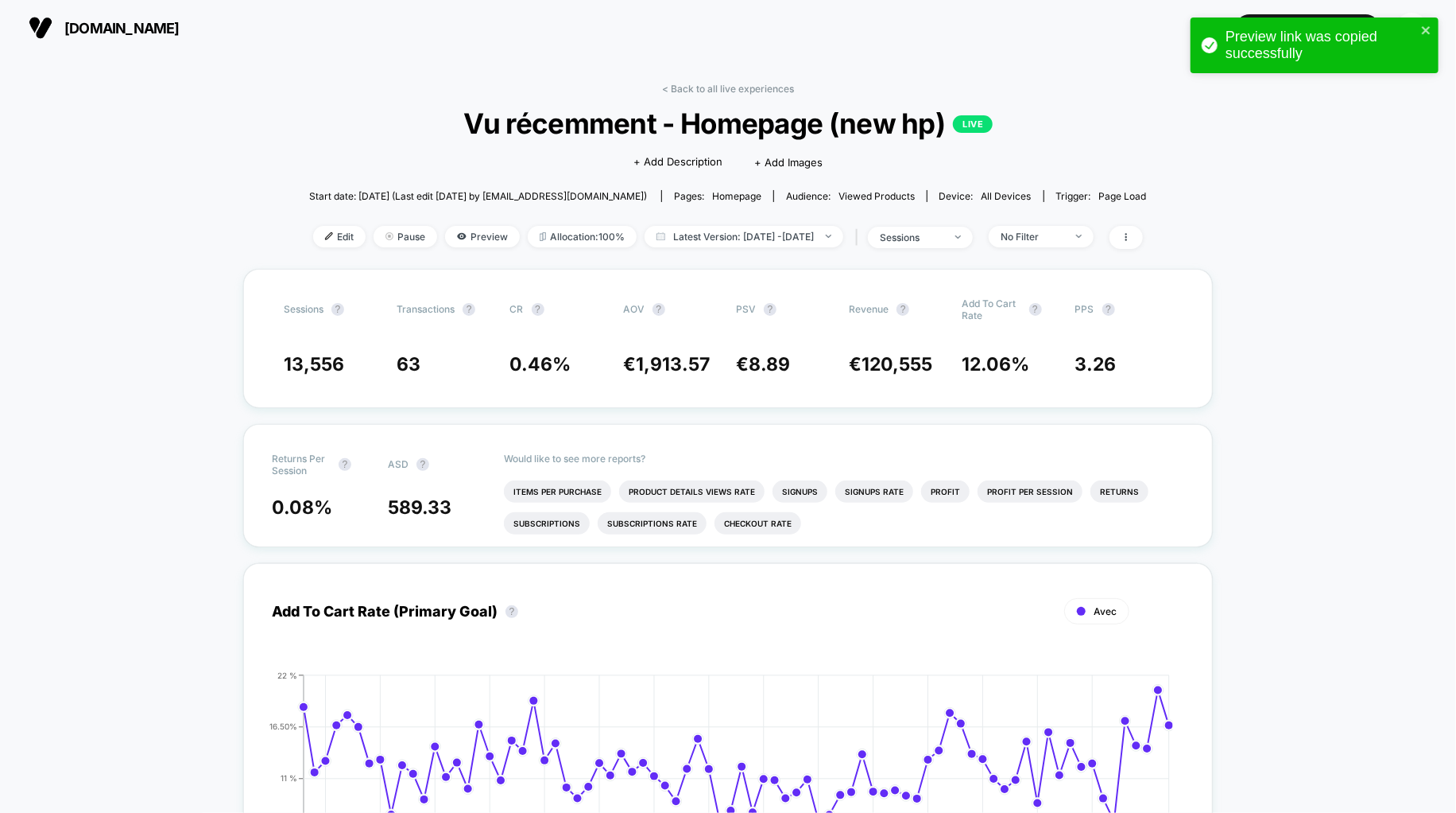
click at [103, 28] on span "[DOMAIN_NAME]" at bounding box center [122, 28] width 116 height 17
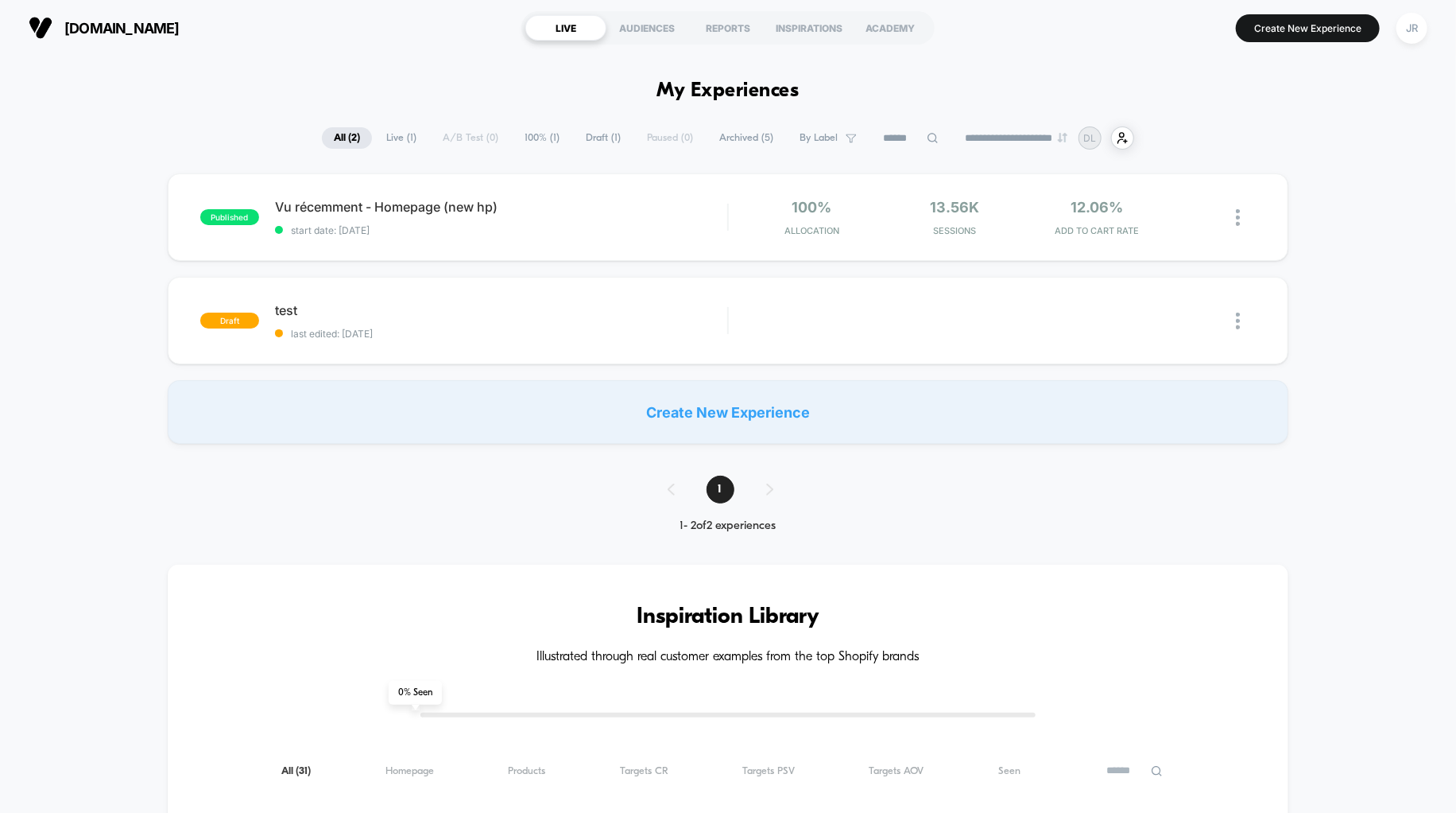
click at [736, 135] on span "Archived ( 5 )" at bounding box center [746, 137] width 78 height 22
